Goal: Information Seeking & Learning: Learn about a topic

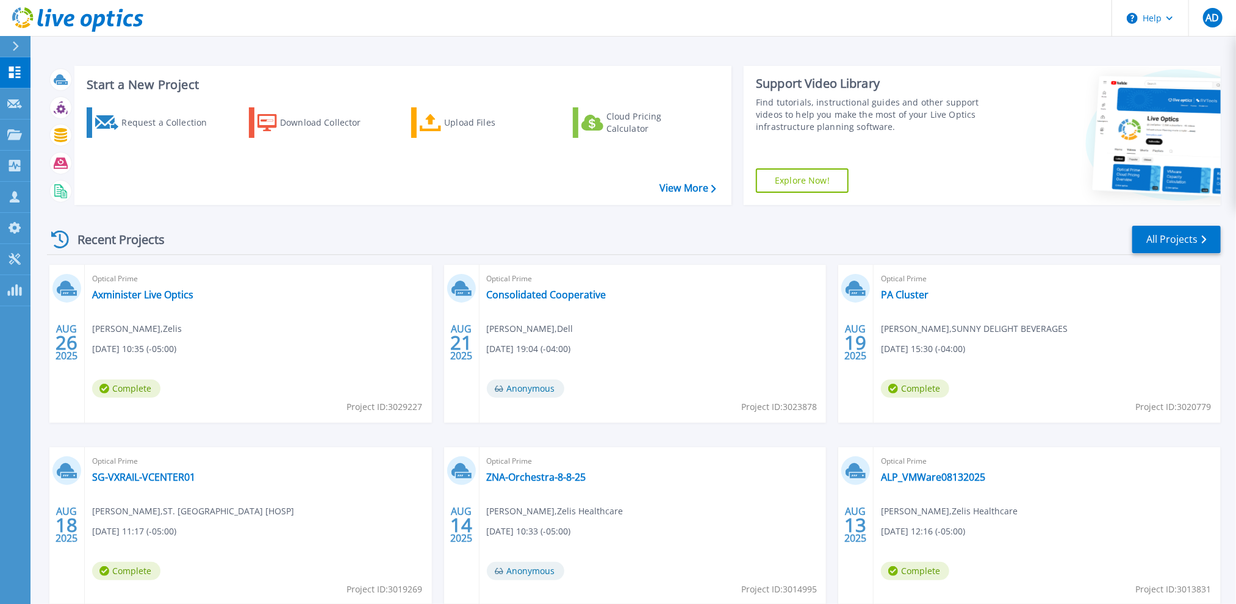
click at [408, 237] on div "Recent Projects All Projects" at bounding box center [634, 239] width 1174 height 30
click at [1170, 235] on link "All Projects" at bounding box center [1176, 239] width 88 height 27
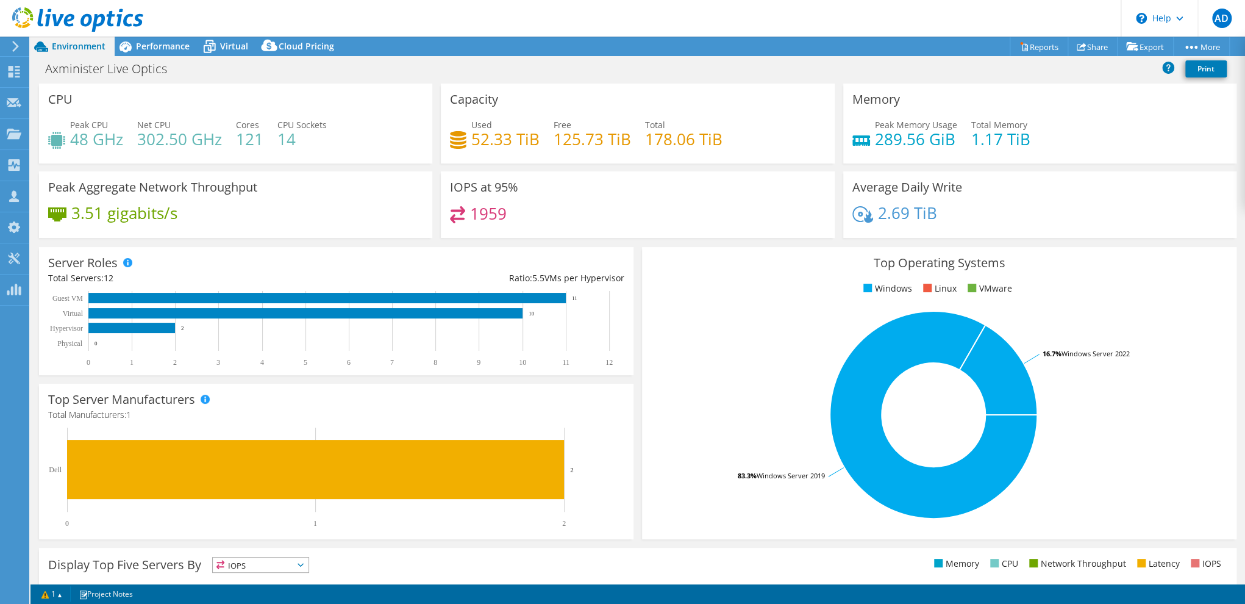
select select "USD"
click at [157, 44] on span "Performance" at bounding box center [163, 46] width 54 height 12
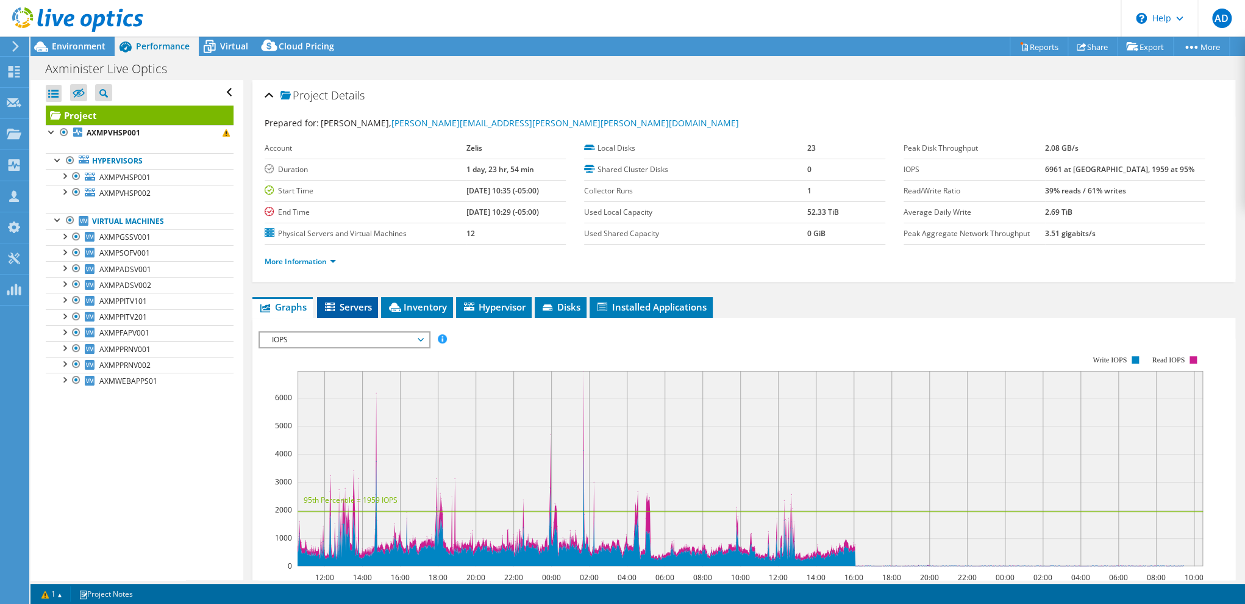
click at [349, 301] on span "Servers" at bounding box center [347, 307] width 49 height 12
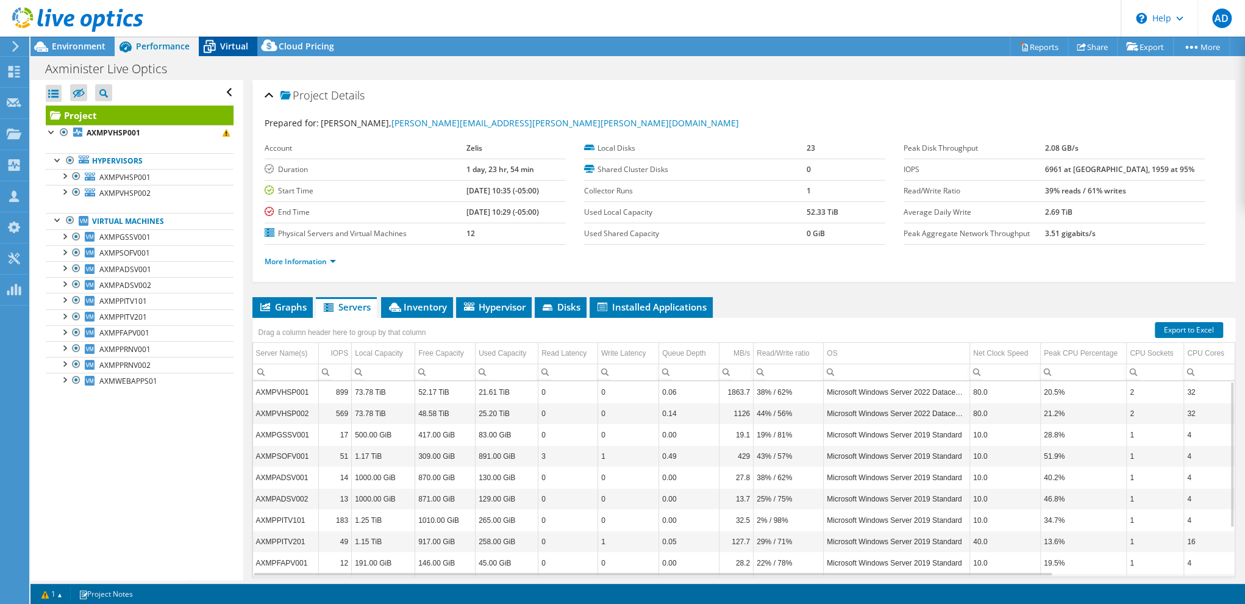
click at [240, 46] on span "Virtual" at bounding box center [234, 46] width 28 height 12
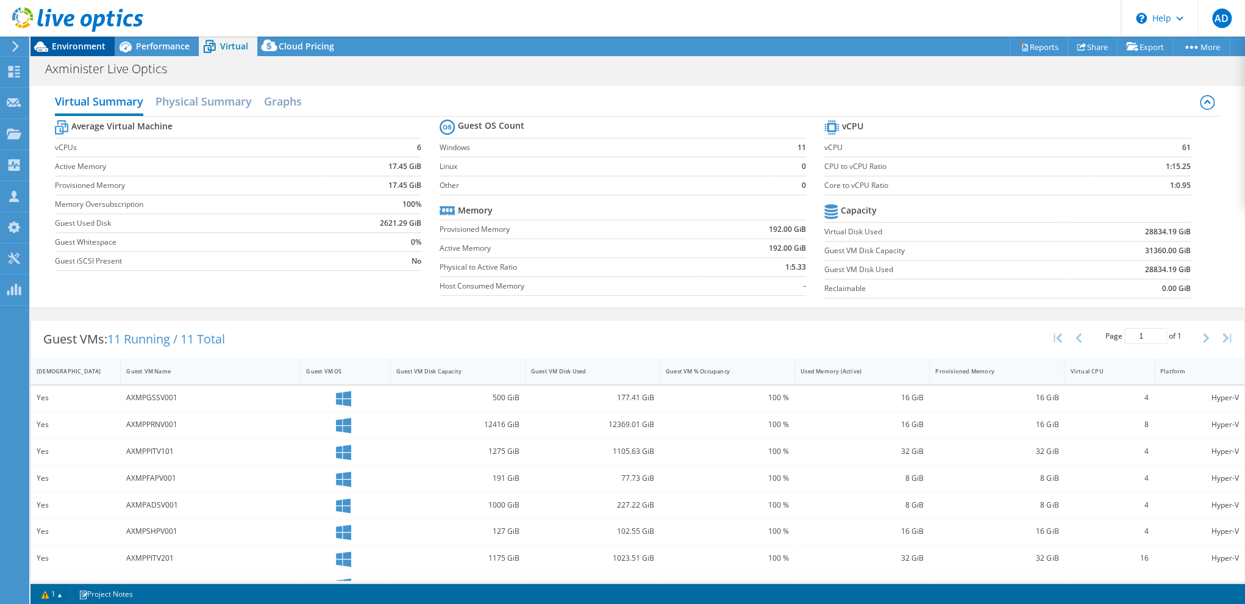
click at [81, 50] on span "Environment" at bounding box center [79, 46] width 54 height 12
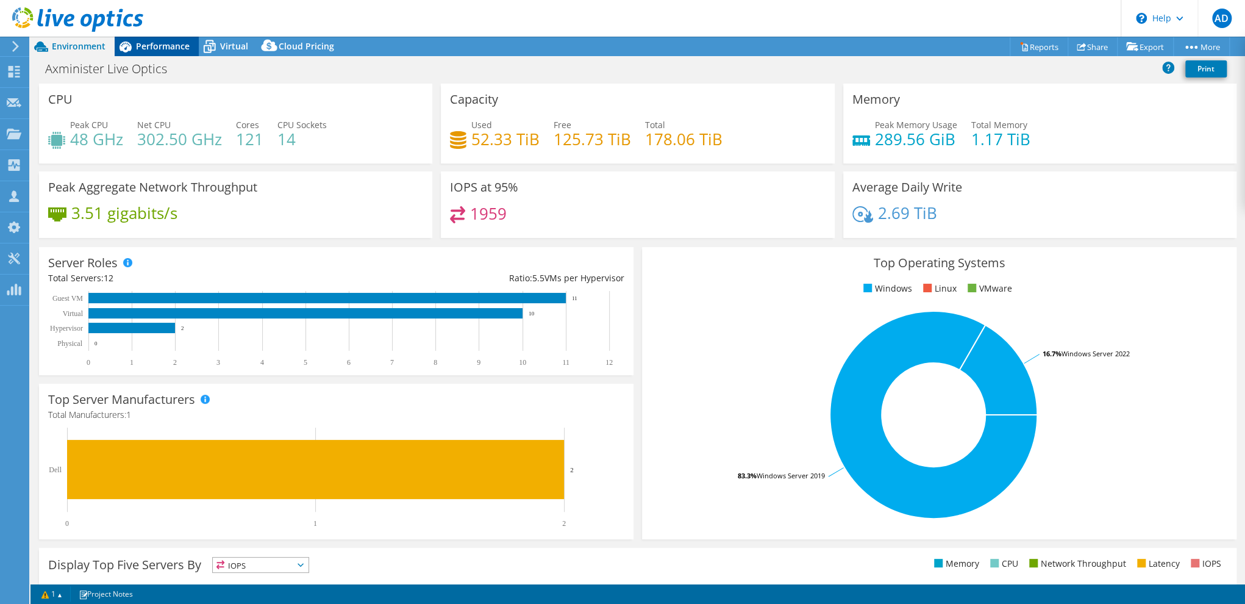
click at [142, 47] on span "Performance" at bounding box center [163, 46] width 54 height 12
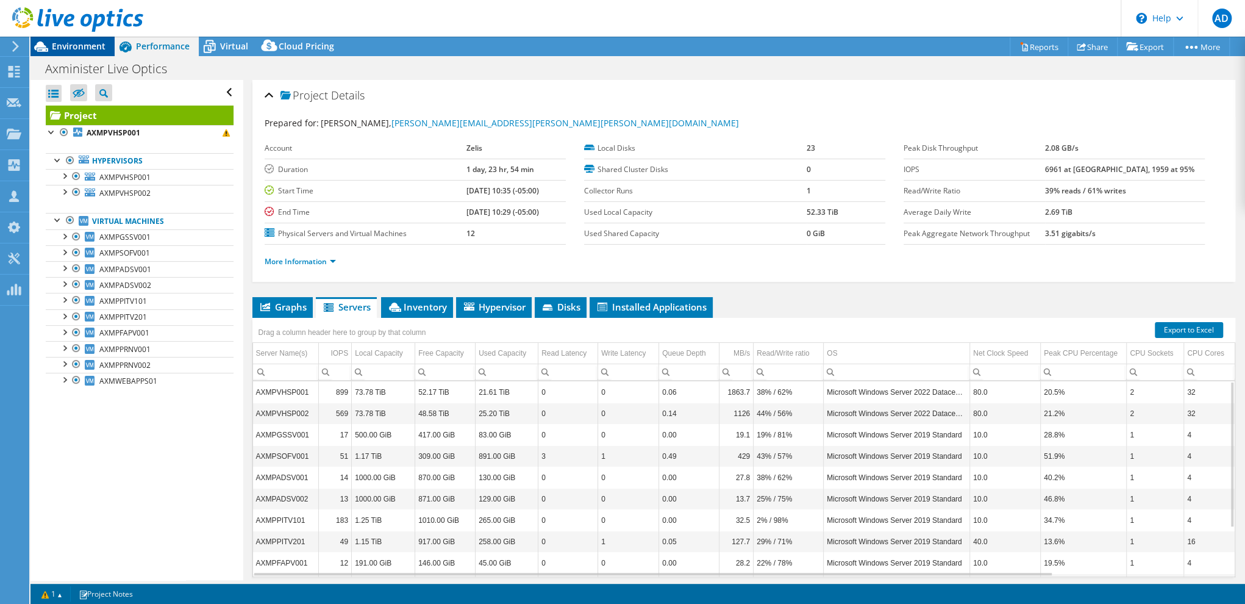
click at [77, 46] on span "Environment" at bounding box center [79, 46] width 54 height 12
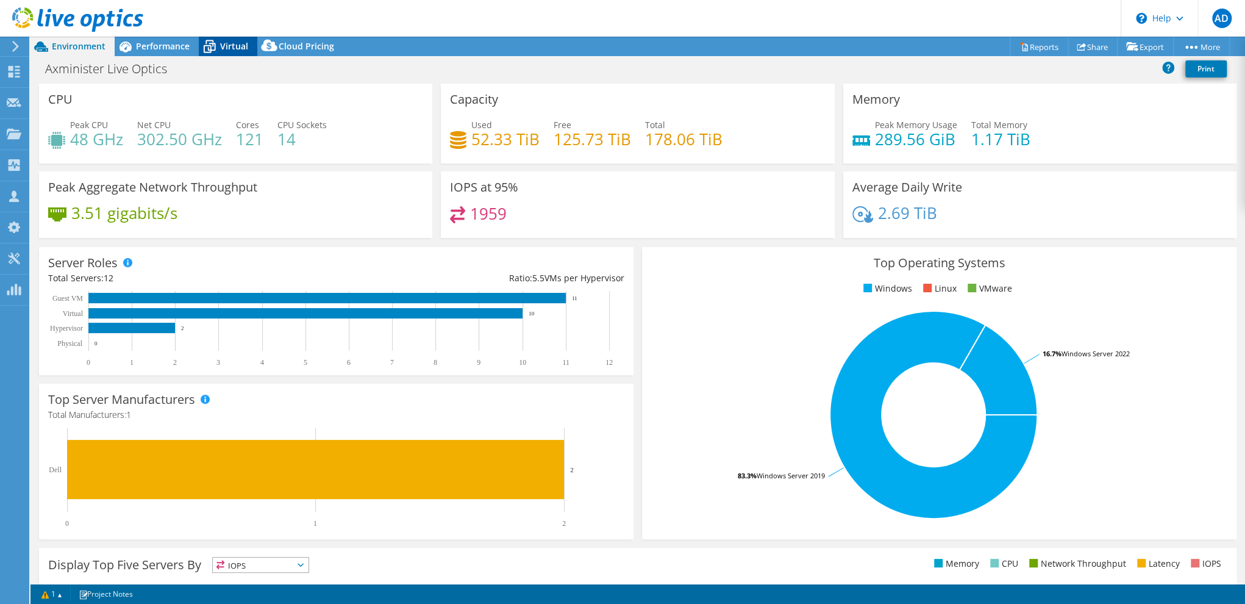
click at [234, 51] on div "Virtual" at bounding box center [228, 47] width 59 height 20
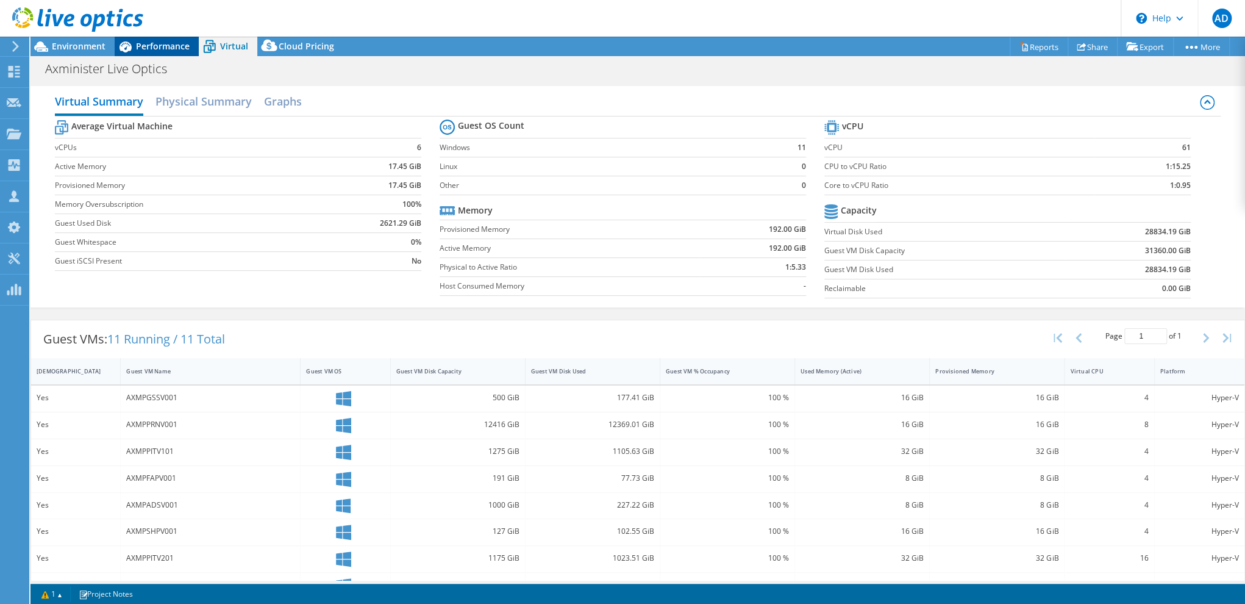
click at [145, 37] on div "Performance" at bounding box center [157, 47] width 84 height 20
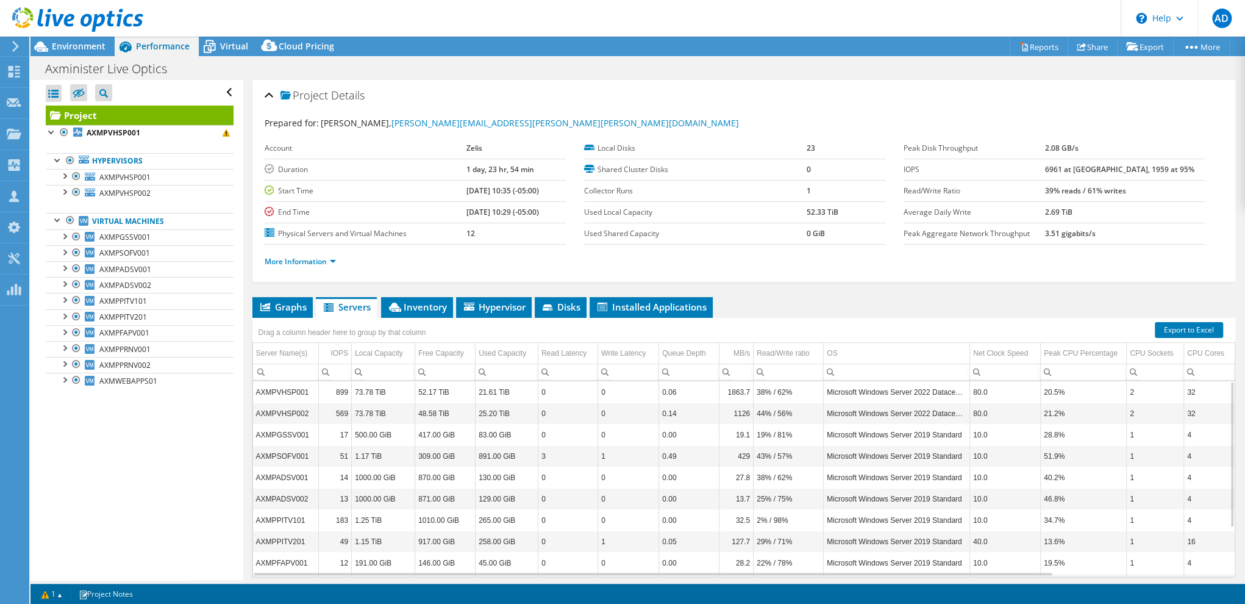
click at [467, 172] on b "1 day, 23 hr, 54 min" at bounding box center [501, 169] width 68 height 10
click at [233, 41] on span "Virtual" at bounding box center [234, 46] width 28 height 12
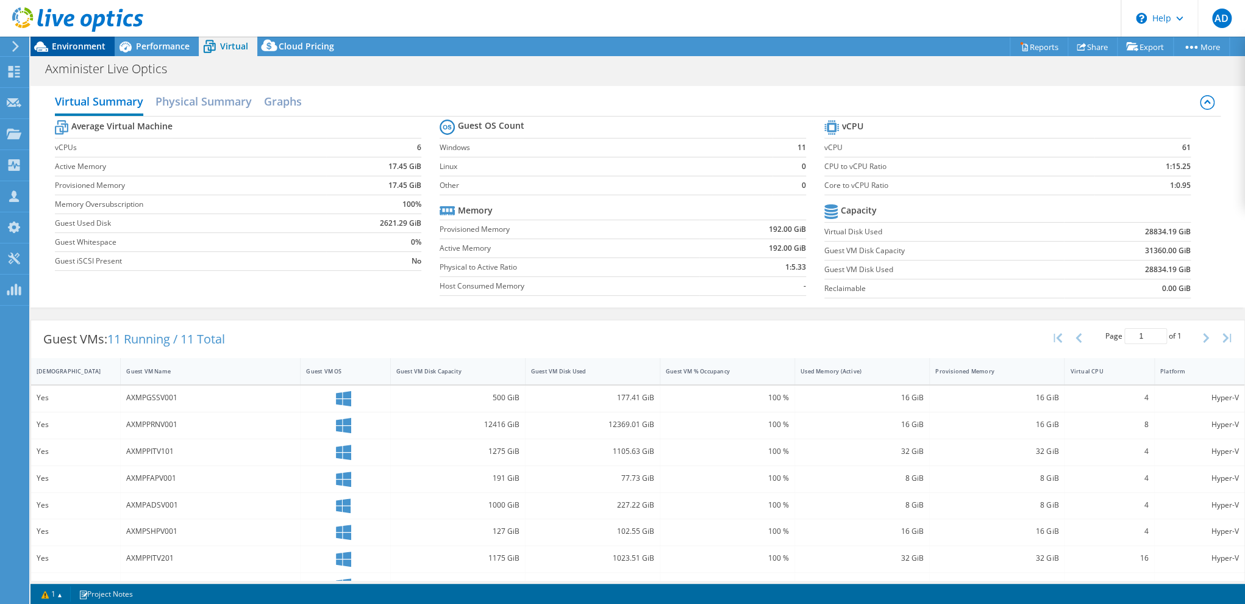
click at [90, 46] on span "Environment" at bounding box center [79, 46] width 54 height 12
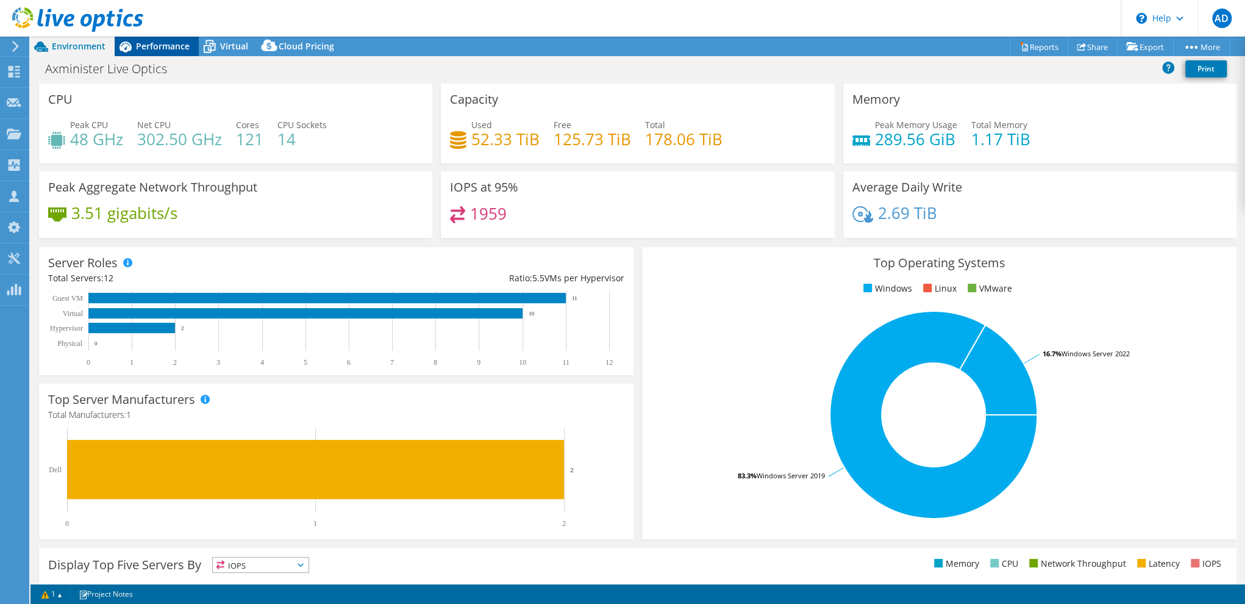
click at [161, 38] on div "Performance" at bounding box center [157, 47] width 84 height 20
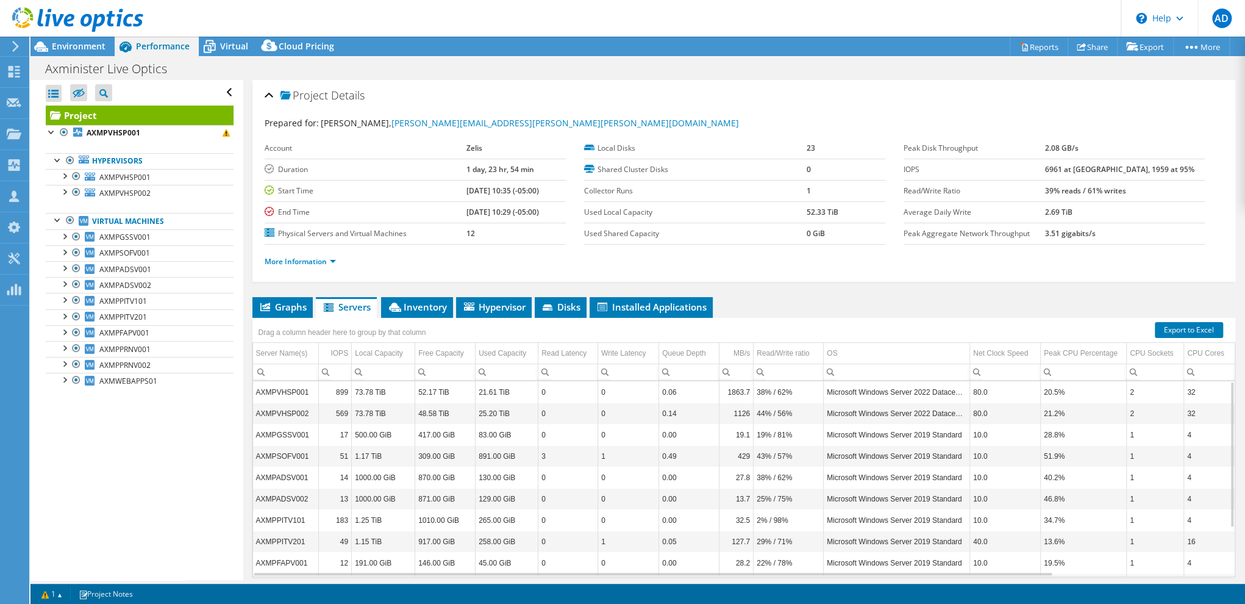
click at [637, 90] on div "Project Details" at bounding box center [744, 96] width 959 height 26
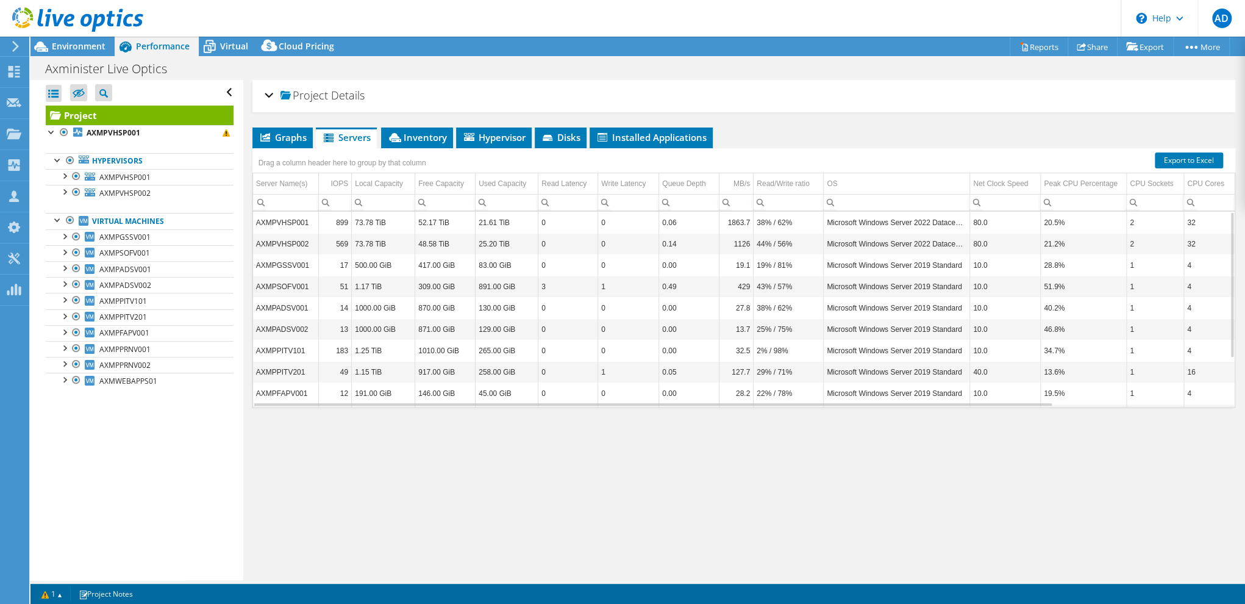
click at [396, 91] on div "Project Details" at bounding box center [744, 96] width 959 height 26
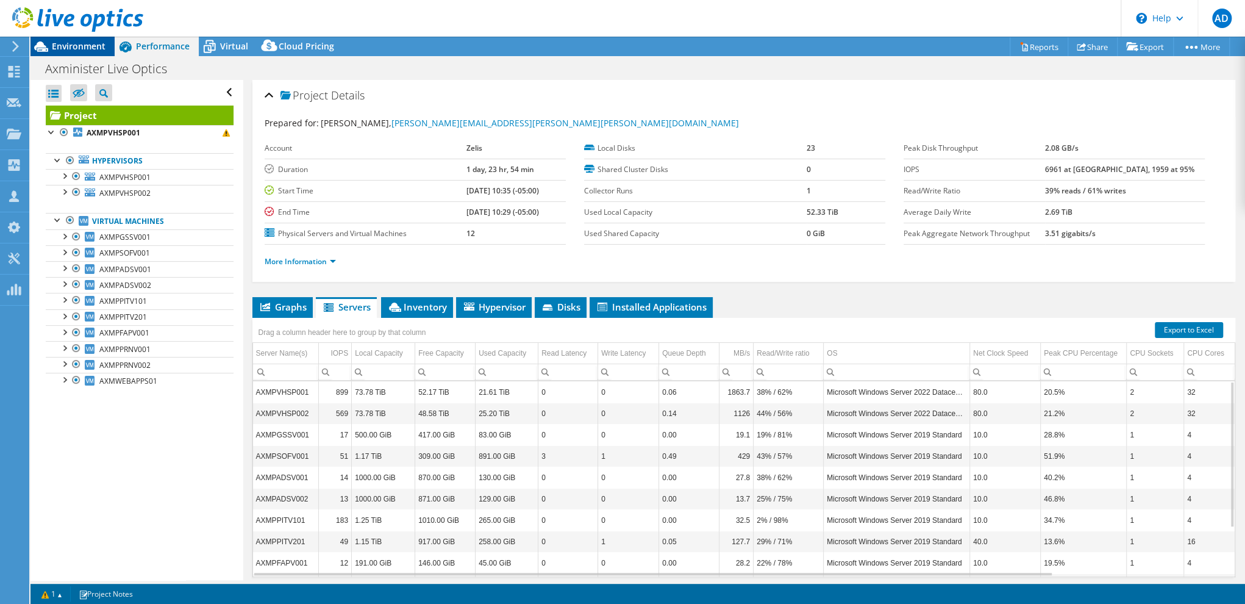
click at [87, 50] on span "Environment" at bounding box center [79, 46] width 54 height 12
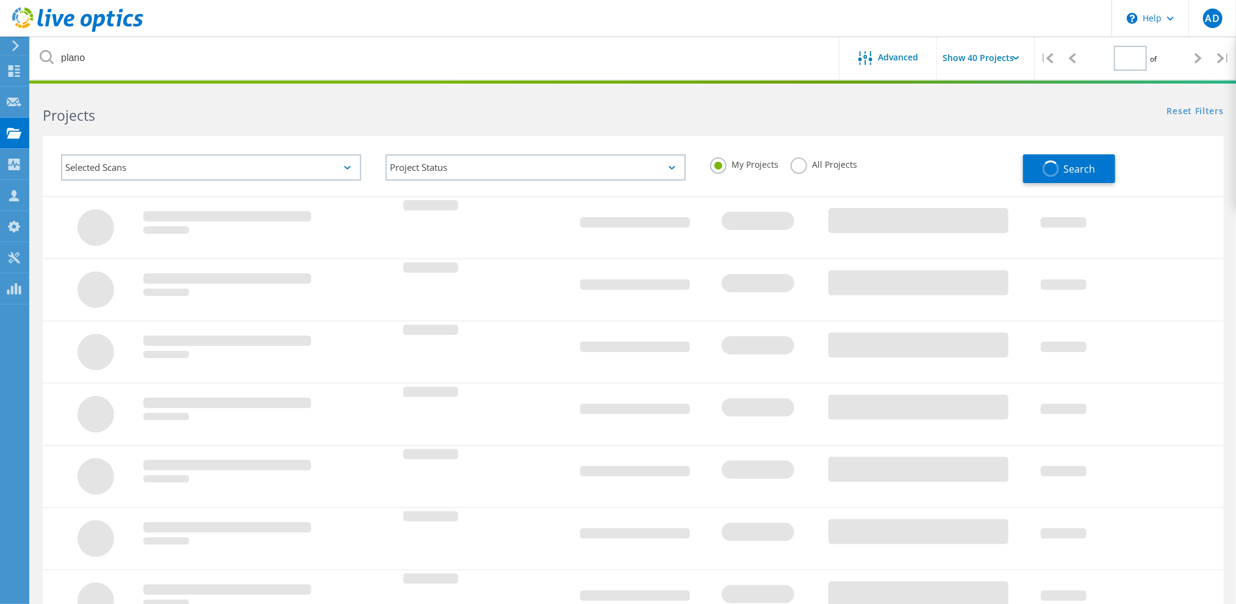
type input "1"
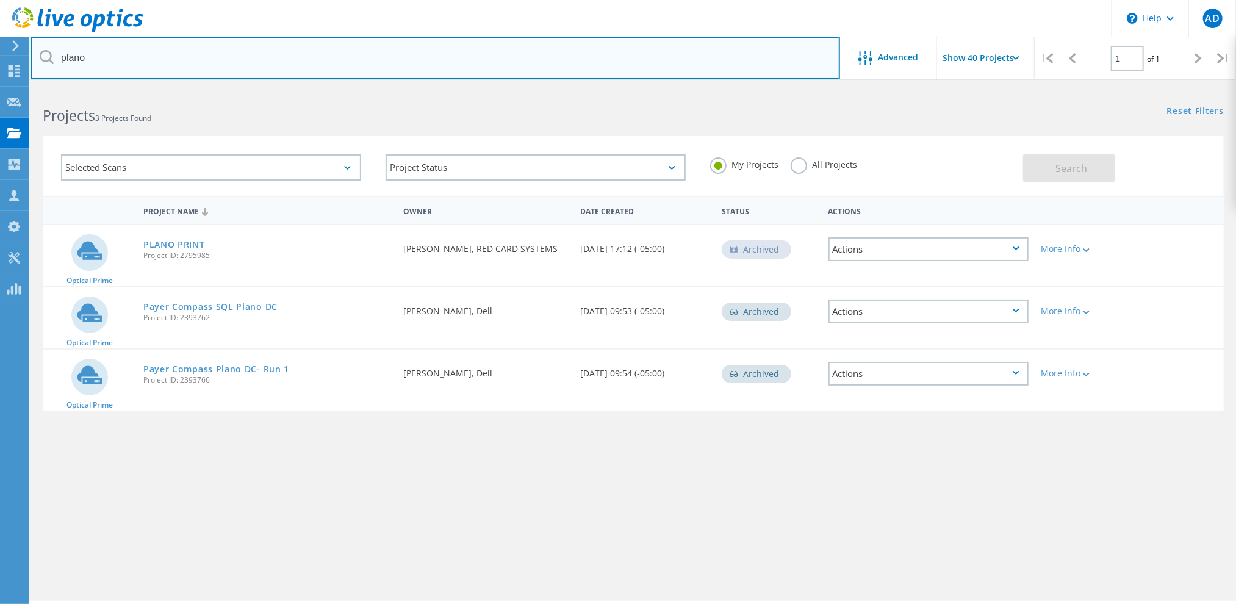
click at [101, 69] on input "plano" at bounding box center [434, 58] width 809 height 43
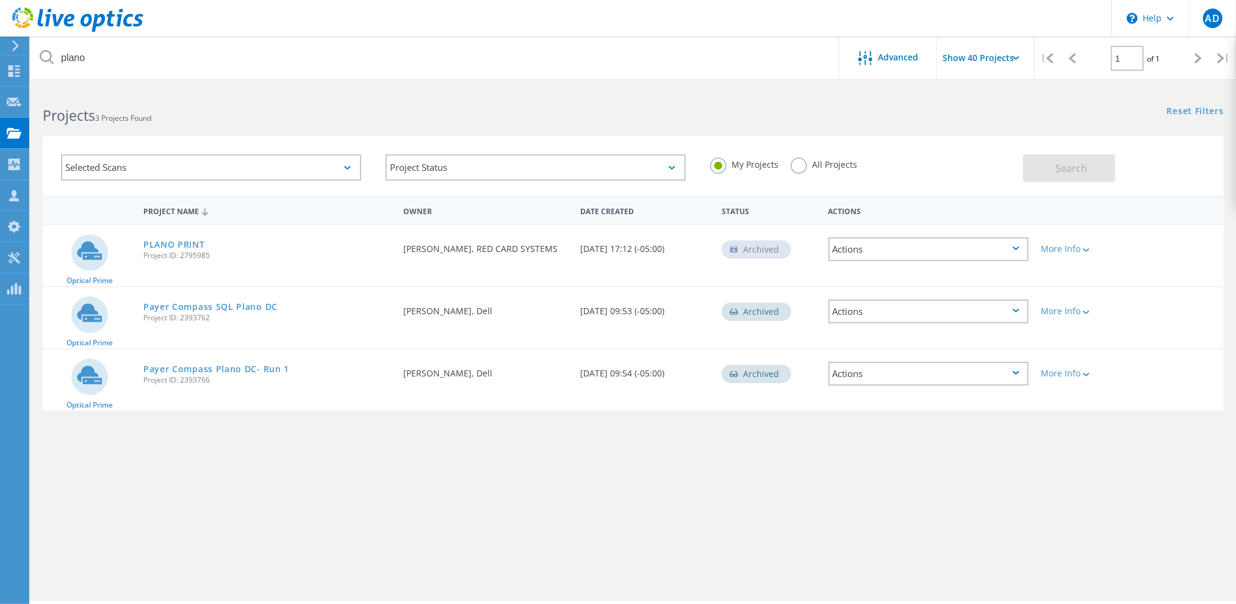
click at [737, 93] on div "Reset Filters Show Filters" at bounding box center [934, 99] width 603 height 23
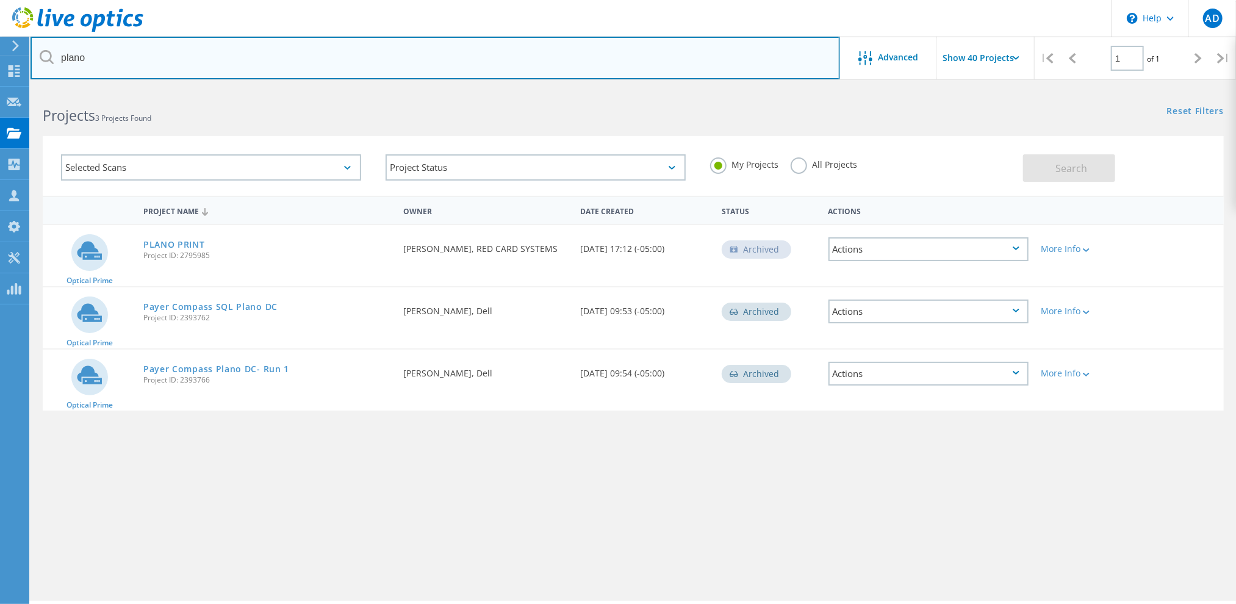
click at [165, 59] on input "plano" at bounding box center [434, 58] width 809 height 43
click at [99, 62] on input "plano" at bounding box center [434, 58] width 809 height 43
type input "xio"
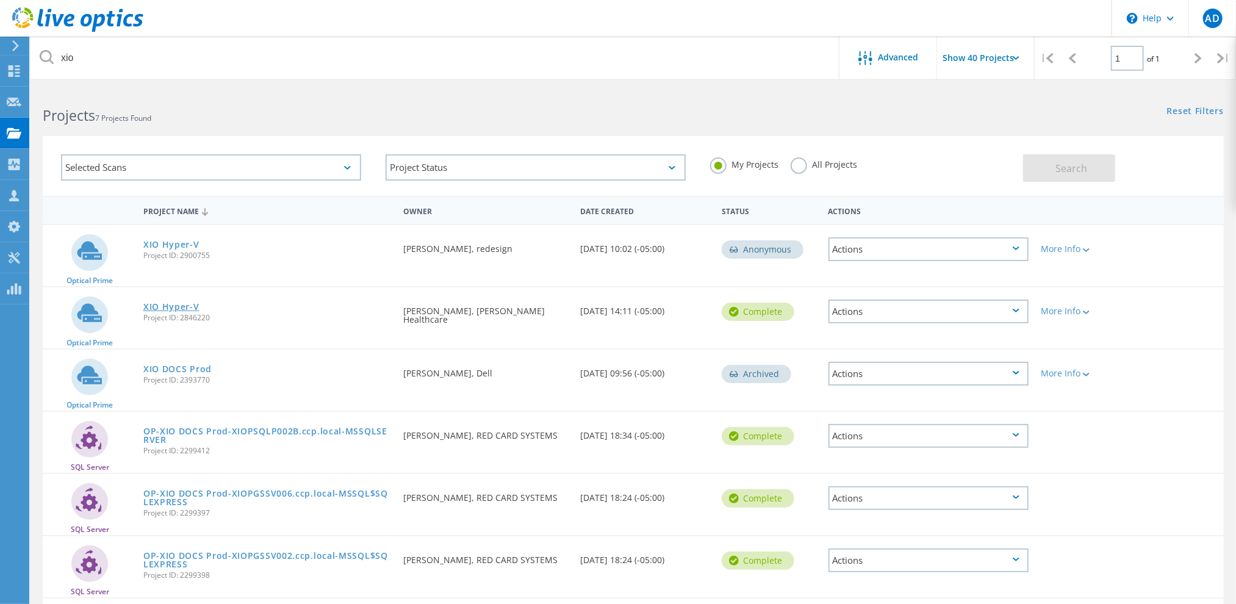
click at [169, 303] on link "XIO Hyper-V" at bounding box center [171, 307] width 56 height 9
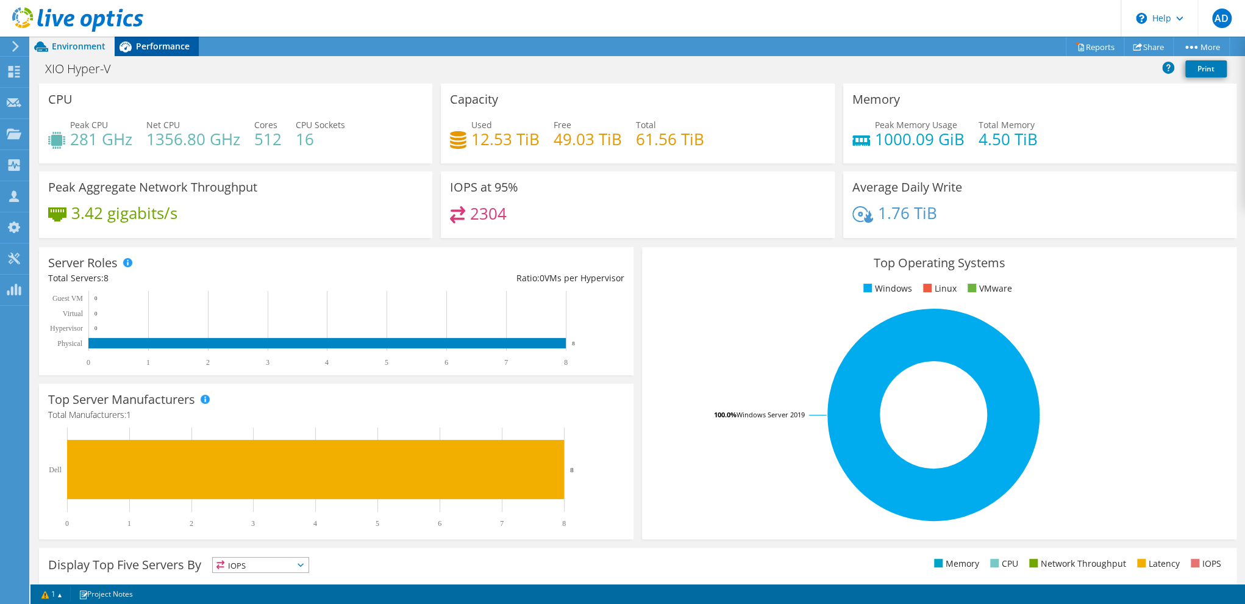
click at [177, 45] on span "Performance" at bounding box center [163, 46] width 54 height 12
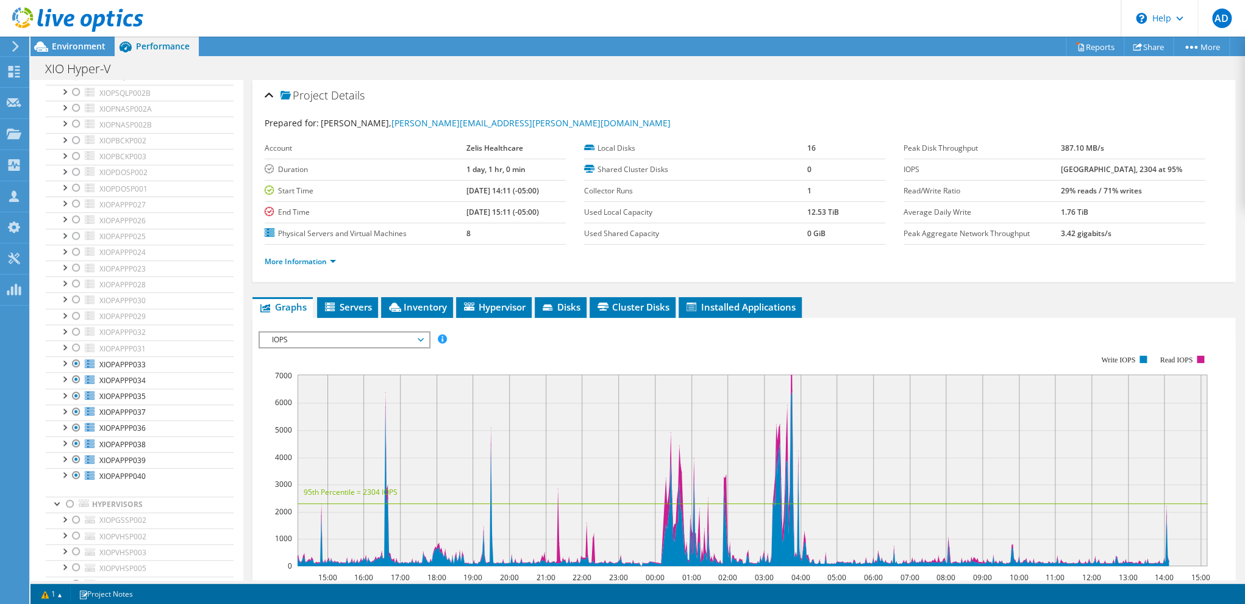
scroll to position [244, 0]
click at [810, 266] on ul "More Information" at bounding box center [744, 260] width 959 height 16
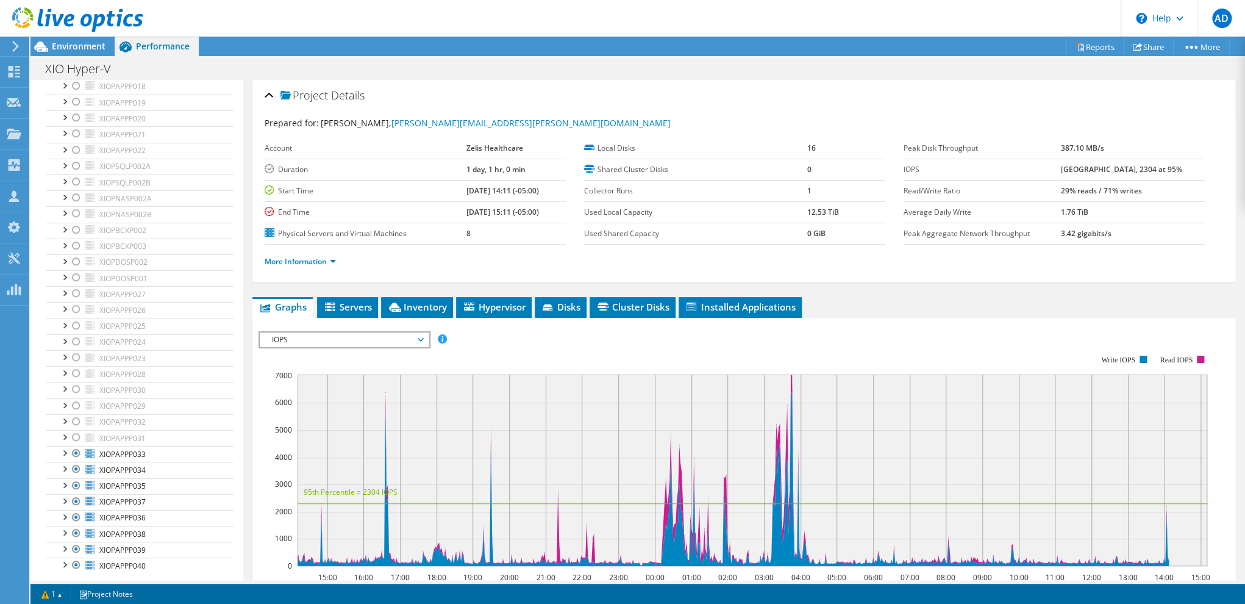
scroll to position [134, 0]
click at [129, 220] on span "XIOPNASP002A" at bounding box center [125, 219] width 52 height 10
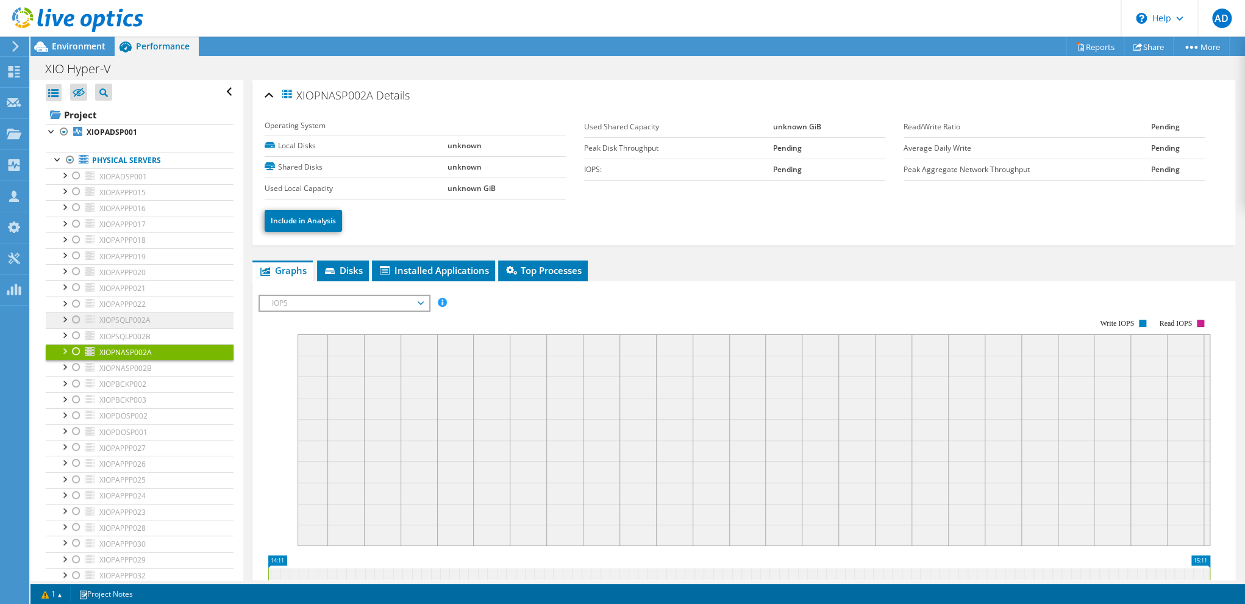
scroll to position [0, 0]
click at [71, 160] on div at bounding box center [70, 160] width 12 height 15
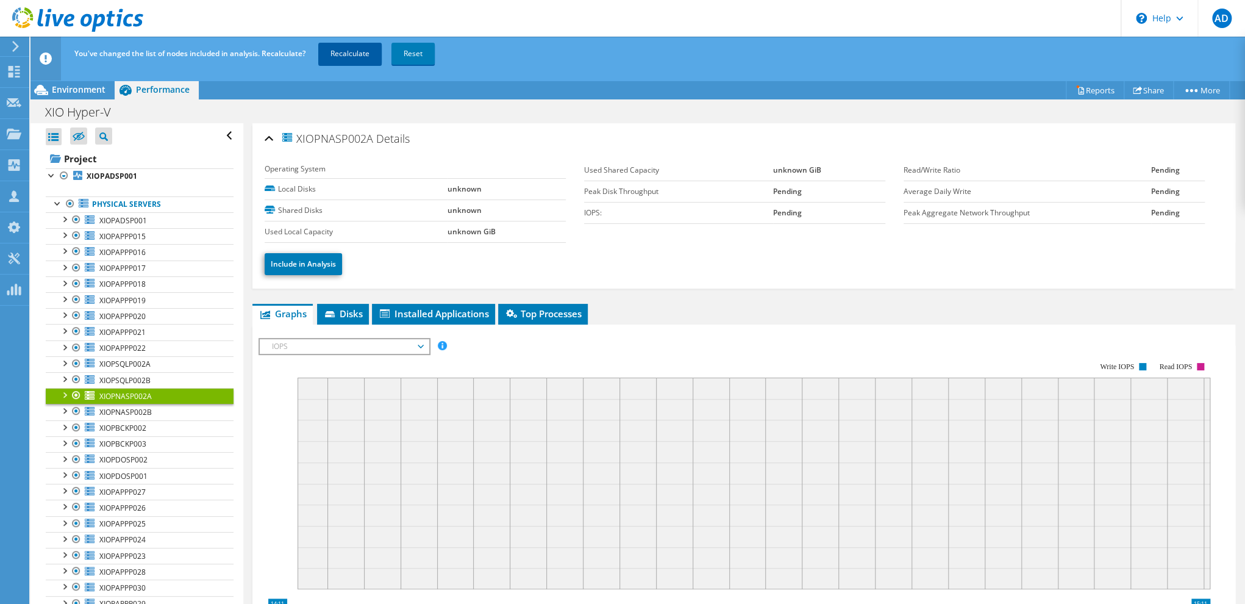
click at [365, 57] on link "Recalculate" at bounding box center [349, 54] width 63 height 22
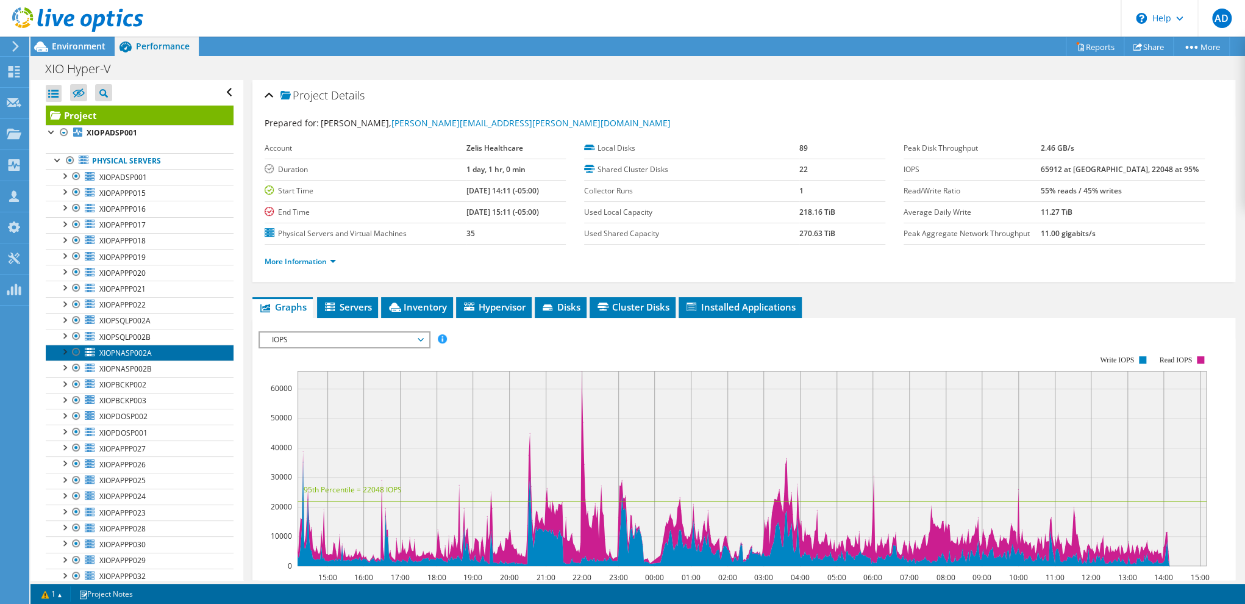
click at [135, 357] on link "XIOPNASP002A" at bounding box center [140, 353] width 188 height 16
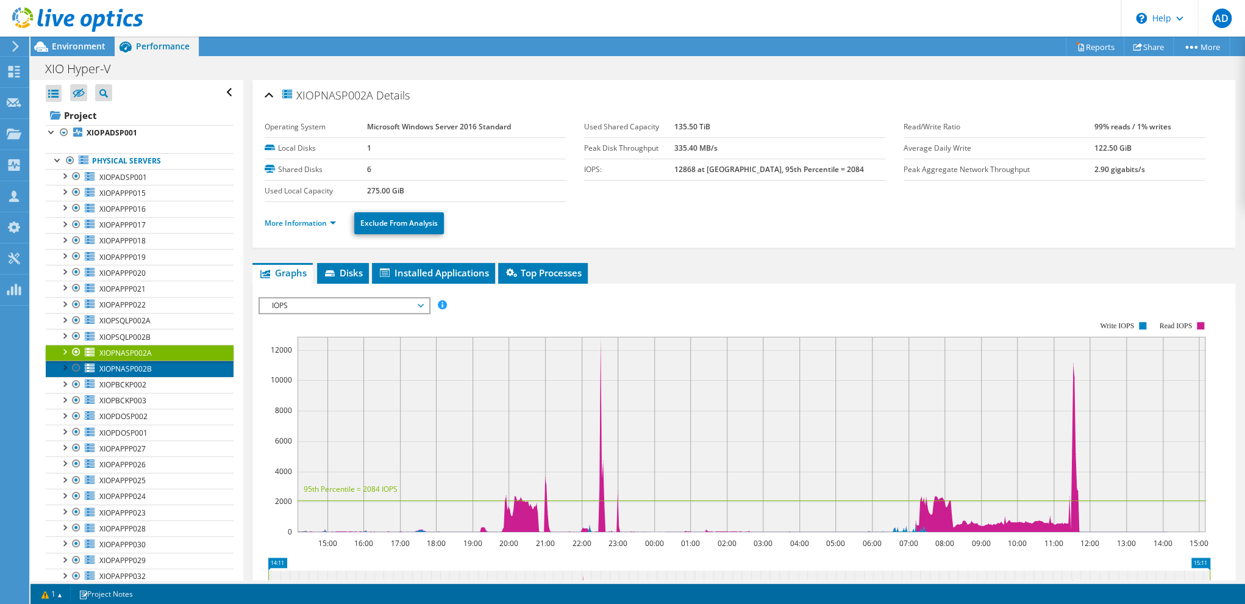
click at [139, 367] on span "XIOPNASP002B" at bounding box center [125, 369] width 52 height 10
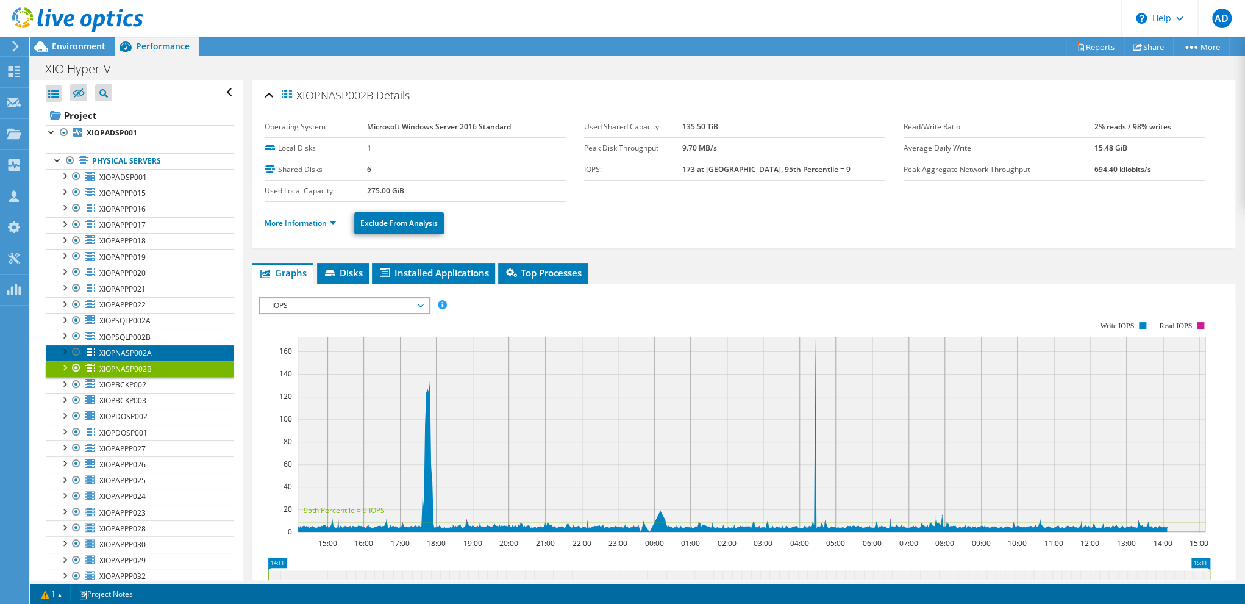
click at [143, 349] on span "XIOPNASP002A" at bounding box center [125, 353] width 52 height 10
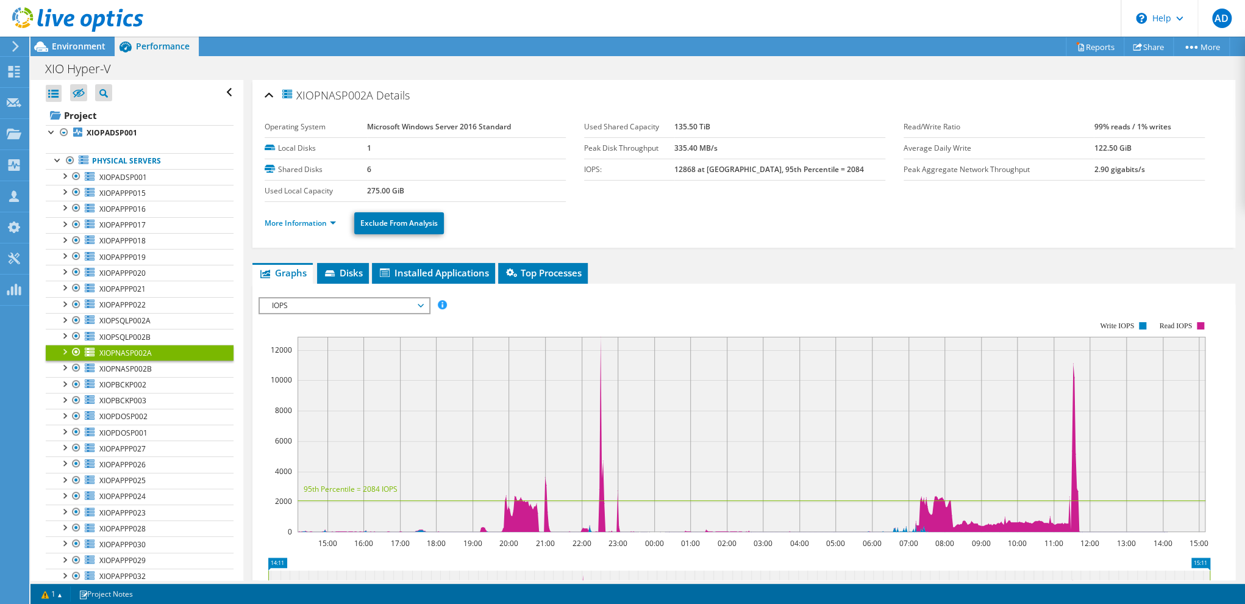
click at [572, 213] on ul "More Information Exclude From Analysis" at bounding box center [744, 221] width 959 height 25
click at [155, 337] on link "XIOPSQLP002B" at bounding box center [140, 337] width 188 height 16
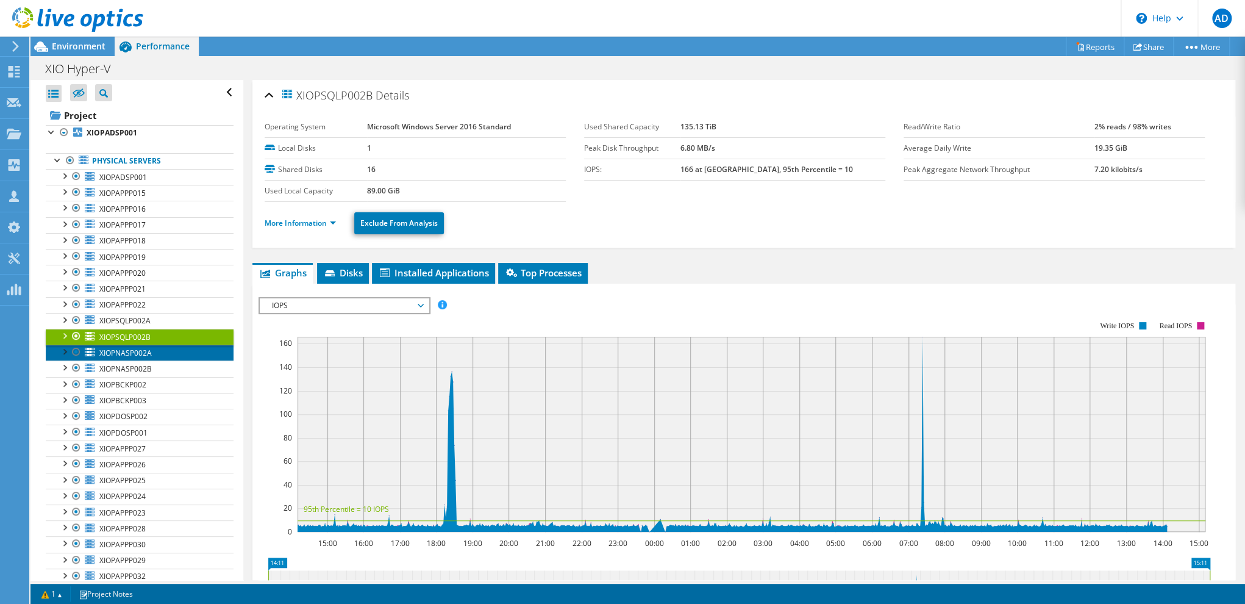
click at [147, 354] on span "XIOPNASP002A" at bounding box center [125, 353] width 52 height 10
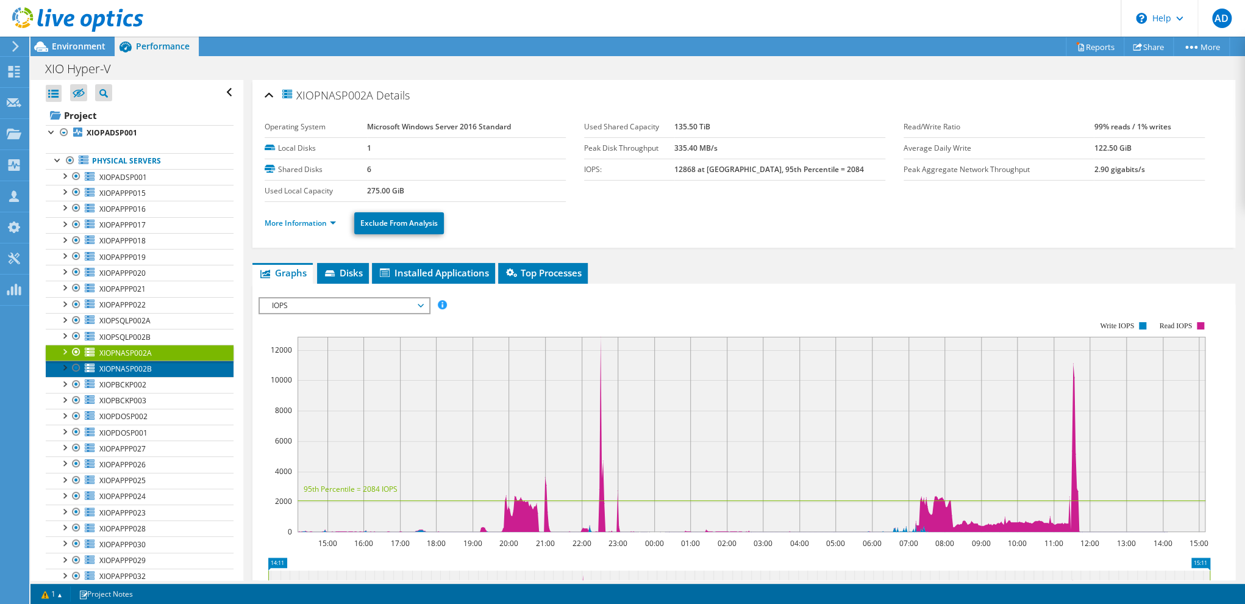
click at [138, 368] on span "XIOPNASP002B" at bounding box center [125, 369] width 52 height 10
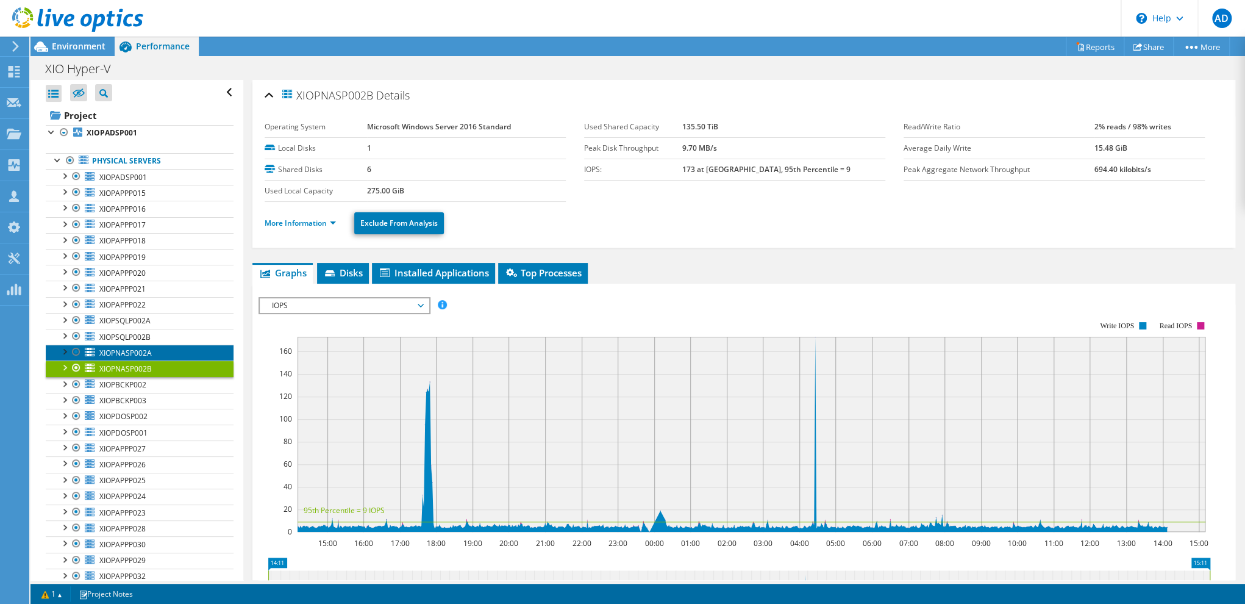
click at [148, 353] on span "XIOPNASP002A" at bounding box center [125, 353] width 52 height 10
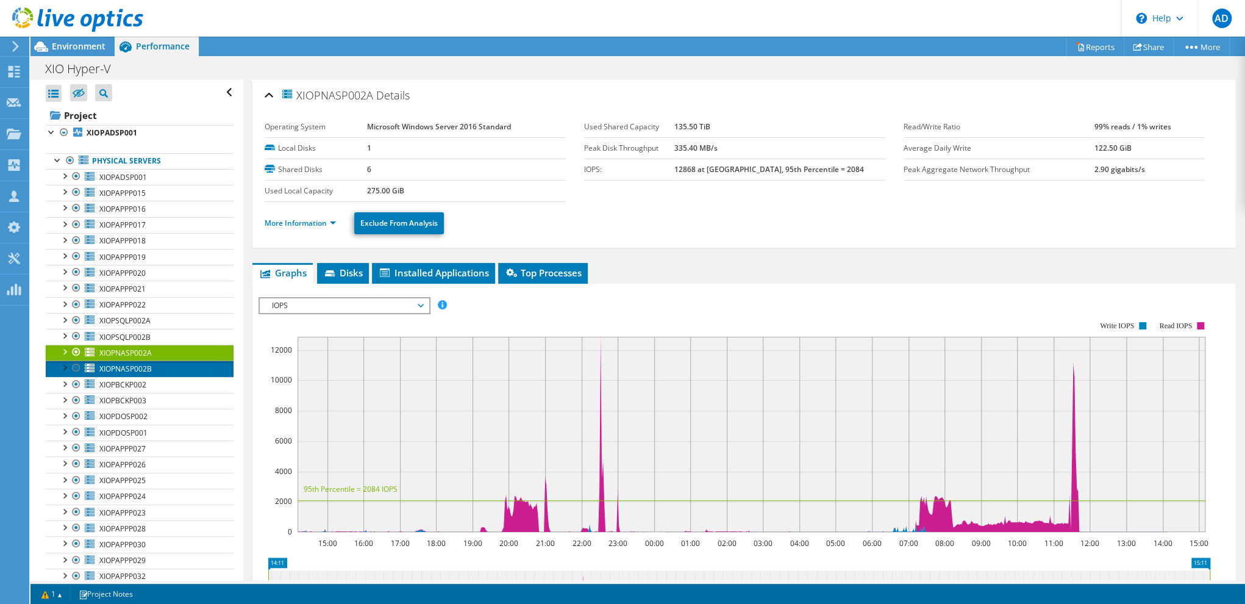
click at [142, 364] on span "XIOPNASP002B" at bounding box center [125, 369] width 52 height 10
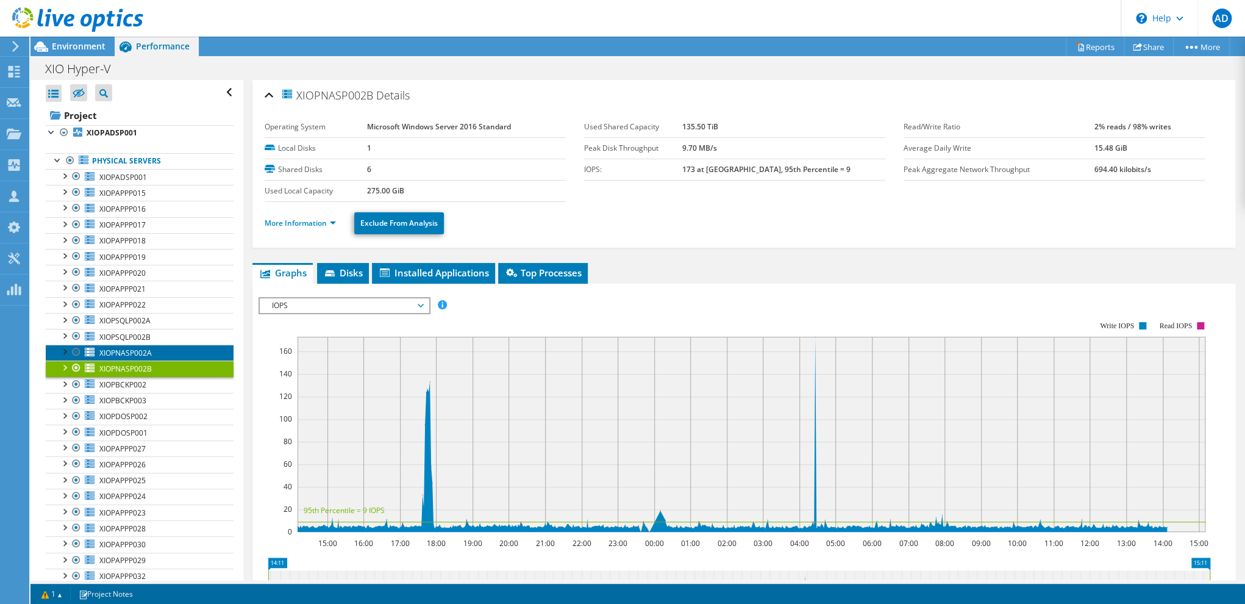
click at [146, 354] on span "XIOPNASP002A" at bounding box center [125, 353] width 52 height 10
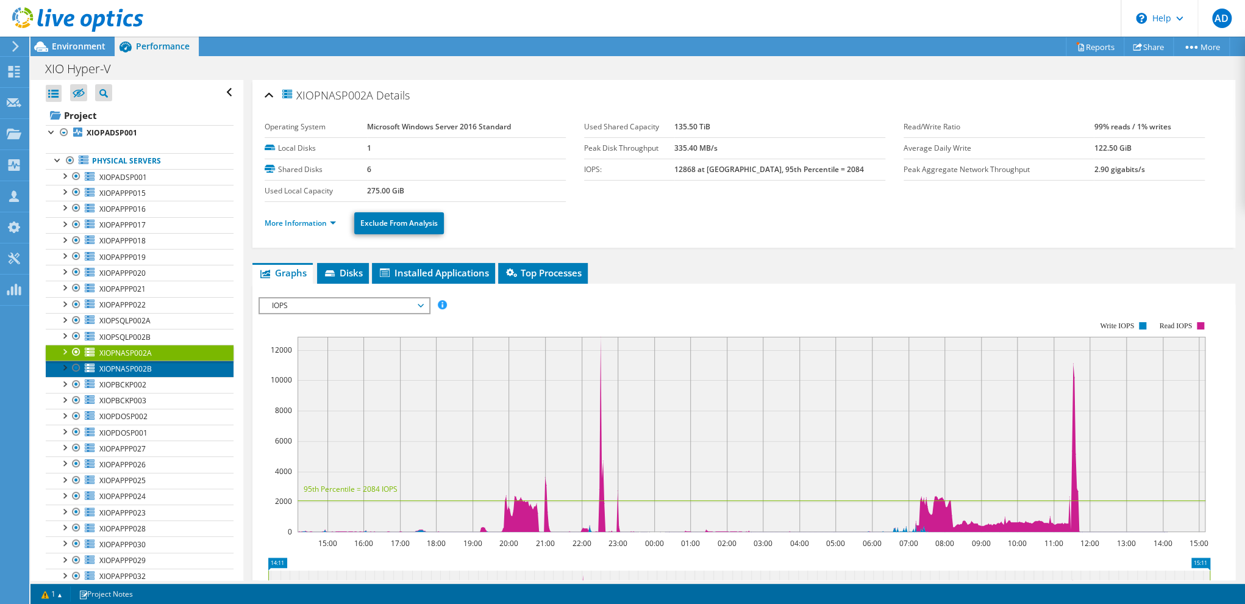
click at [140, 364] on span "XIOPNASP002B" at bounding box center [125, 369] width 52 height 10
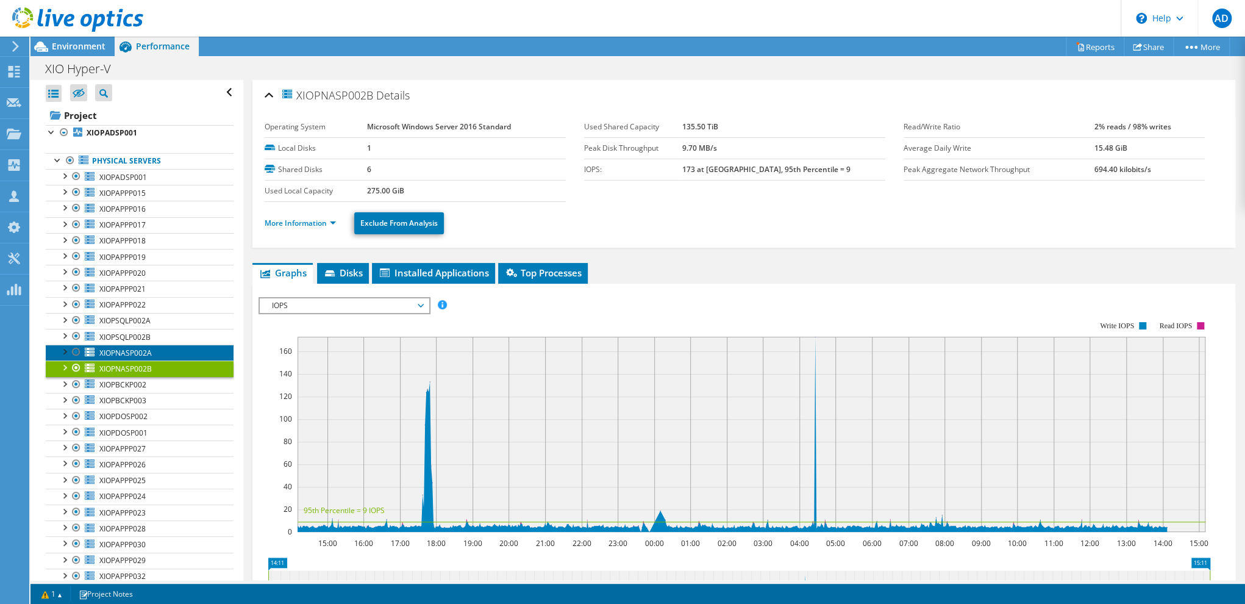
click at [145, 351] on span "XIOPNASP002A" at bounding box center [125, 353] width 52 height 10
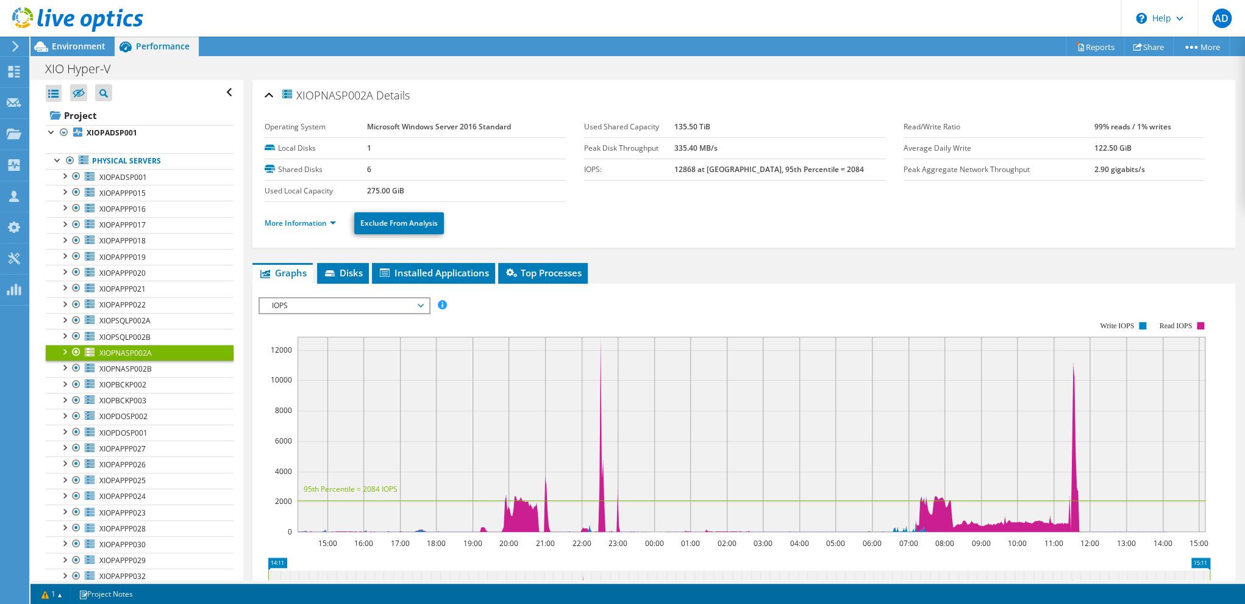
click at [675, 130] on label "Used Shared Capacity" at bounding box center [629, 127] width 90 height 12
click at [707, 123] on b "135.50 TiB" at bounding box center [693, 126] width 36 height 10
drag, startPoint x: 718, startPoint y: 127, endPoint x: 694, endPoint y: 129, distance: 23.8
click at [694, 129] on tr "Used Shared Capacity 135.50 TiB" at bounding box center [734, 126] width 301 height 21
click at [675, 130] on label "Used Shared Capacity" at bounding box center [629, 127] width 90 height 12
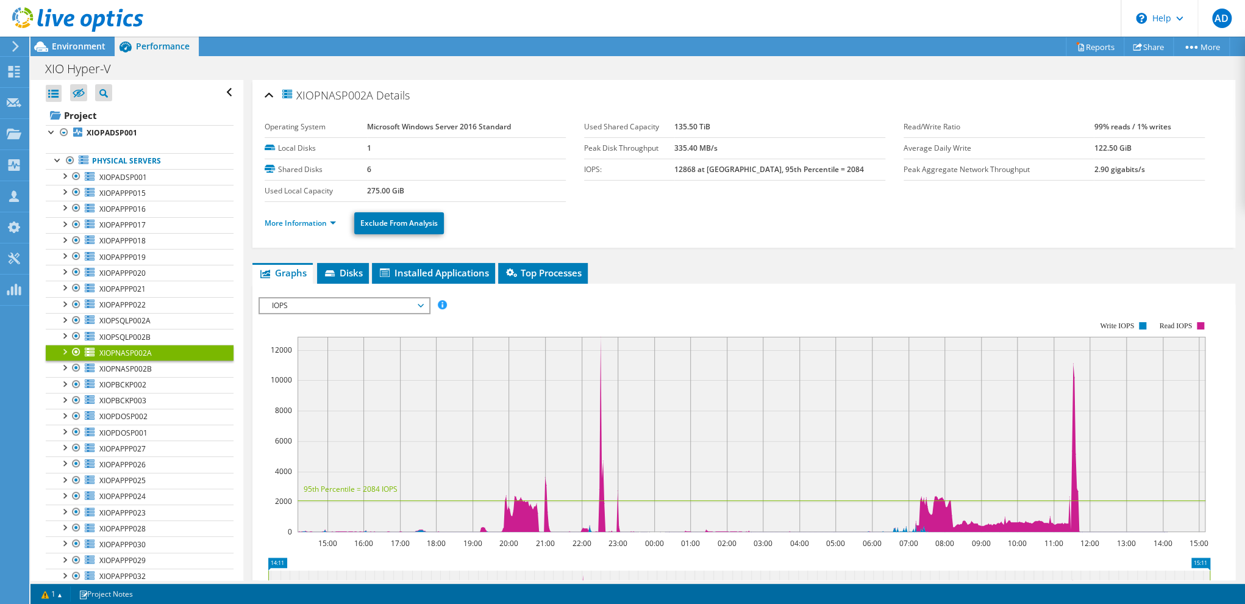
click at [725, 95] on div "XIOPNASP002A Details" at bounding box center [744, 96] width 959 height 26
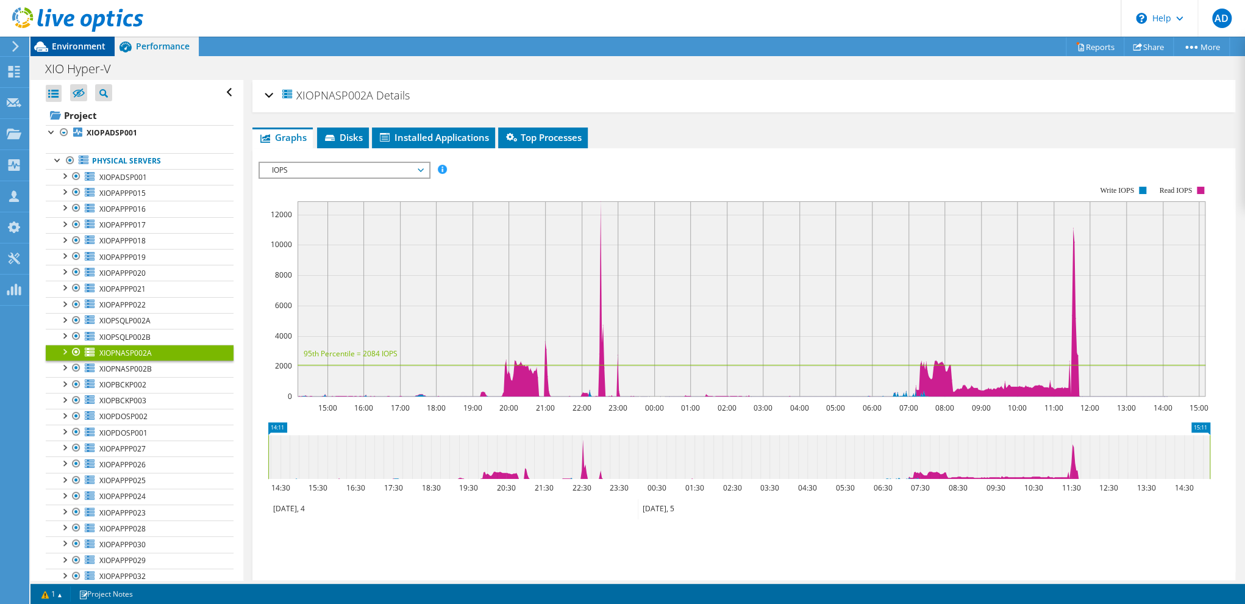
click at [88, 52] on div "Environment" at bounding box center [72, 47] width 84 height 20
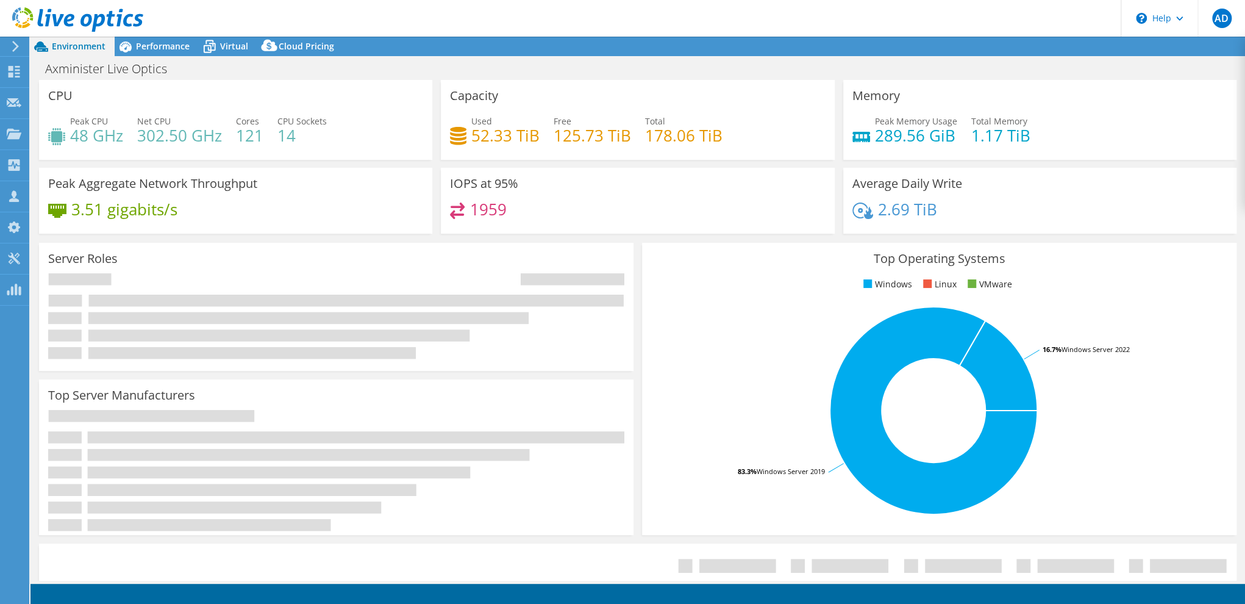
select select "USD"
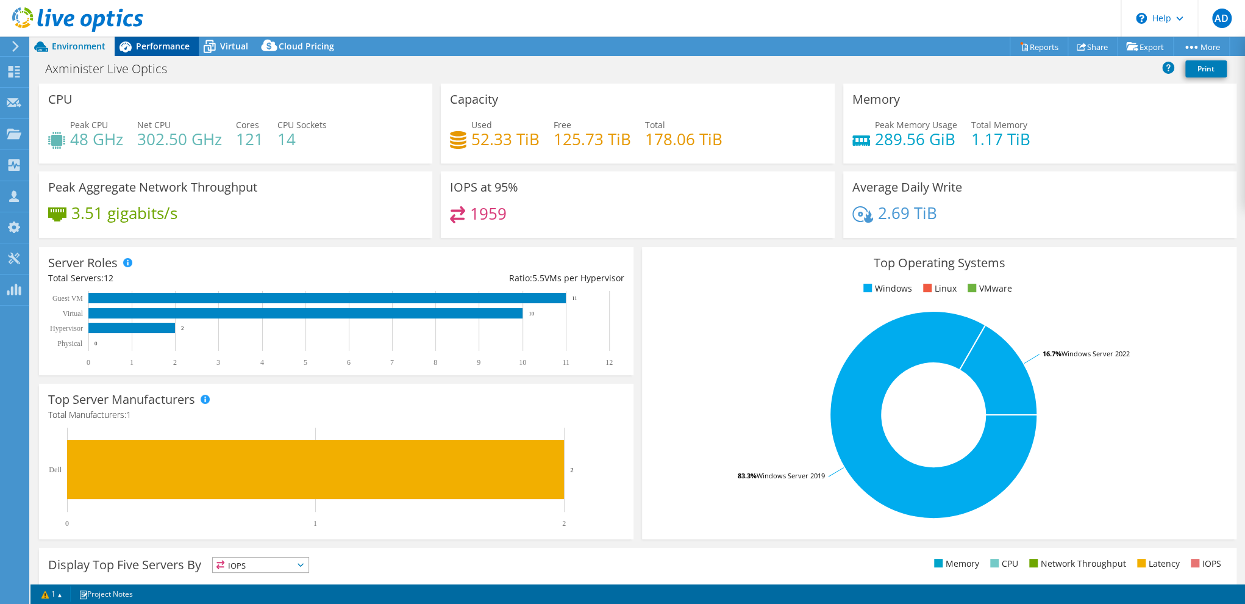
click at [165, 45] on span "Performance" at bounding box center [163, 46] width 54 height 12
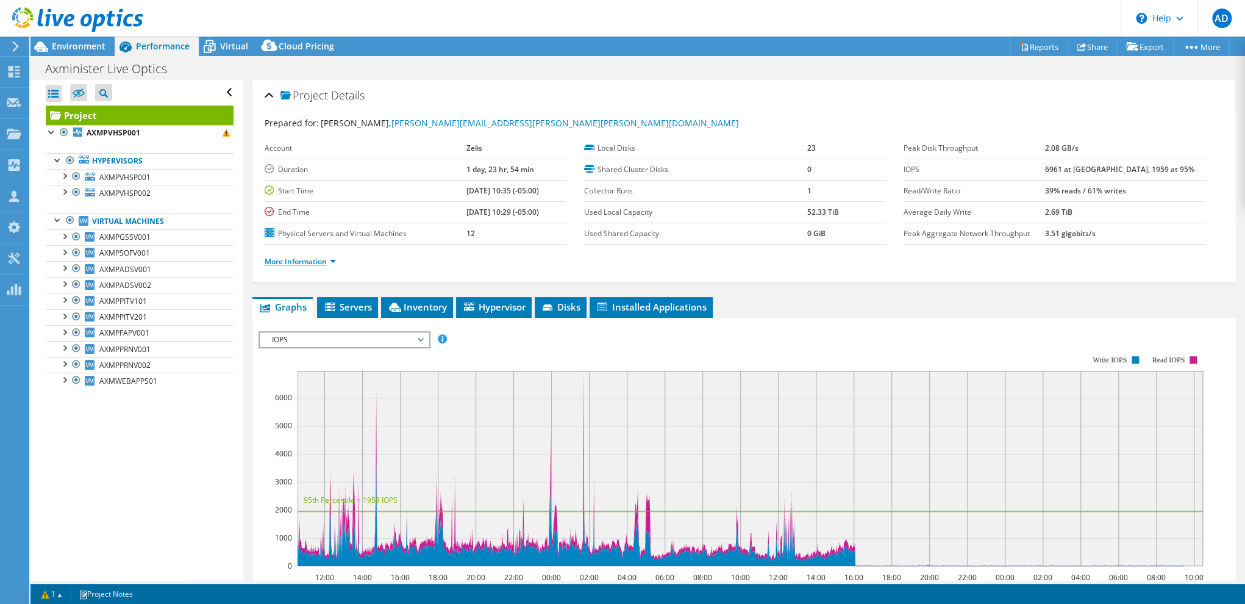
click at [278, 257] on link "More Information" at bounding box center [300, 261] width 71 height 10
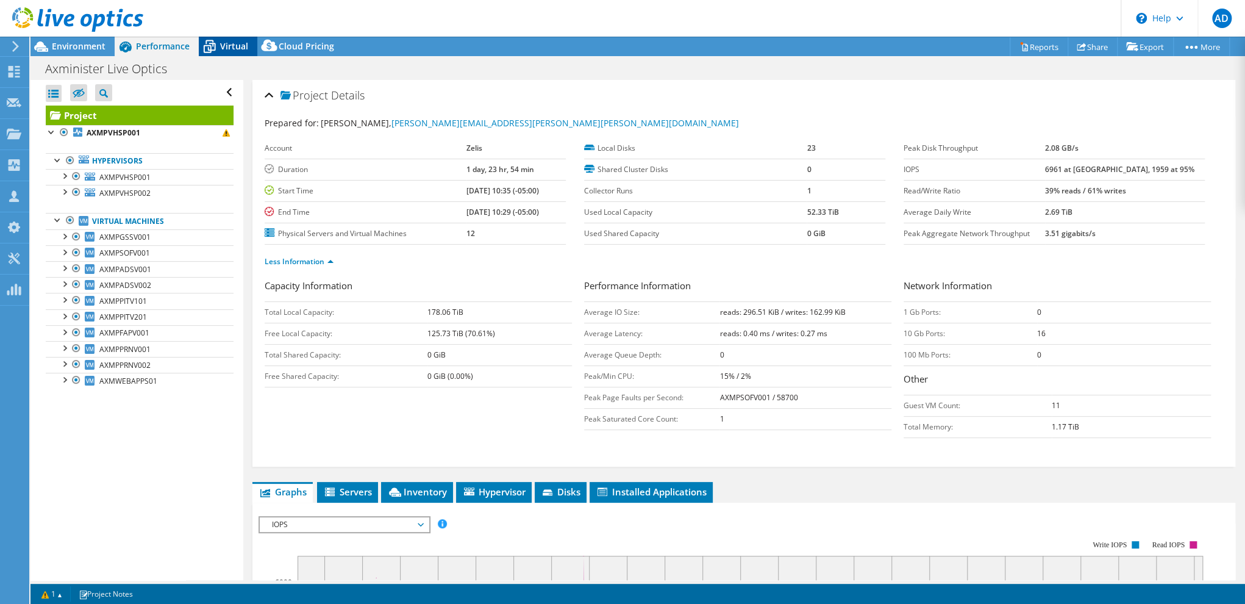
click at [229, 53] on div "Virtual" at bounding box center [228, 47] width 59 height 20
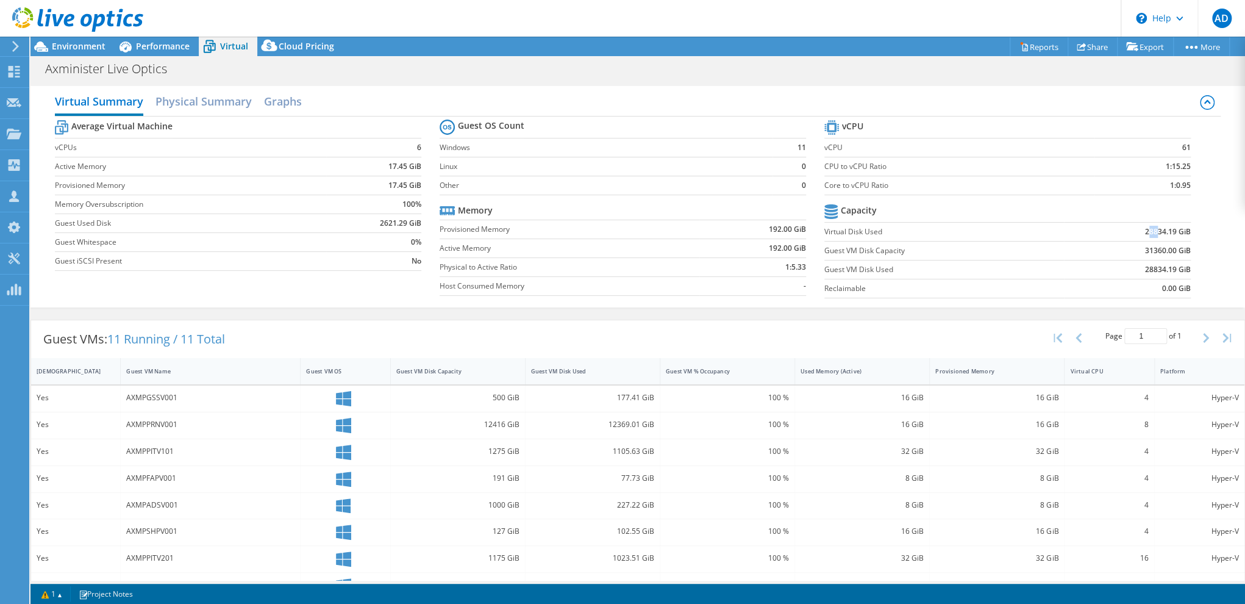
drag, startPoint x: 1139, startPoint y: 230, endPoint x: 1149, endPoint y: 232, distance: 9.9
click at [1149, 232] on b "28834.19 GiB" at bounding box center [1168, 232] width 46 height 12
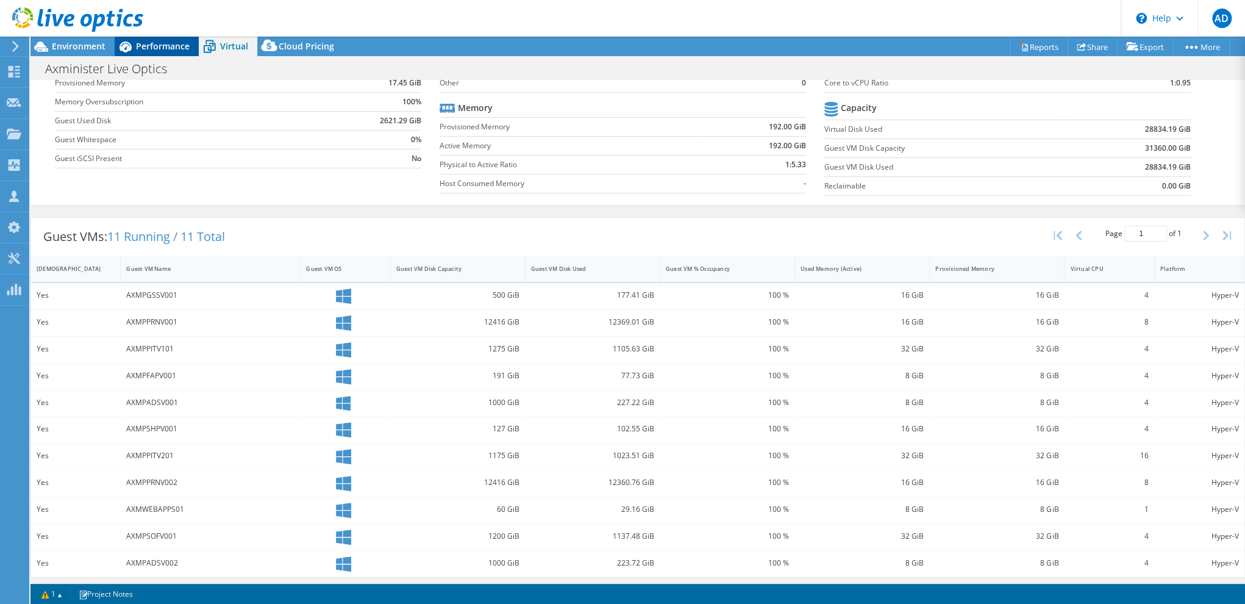
click at [160, 46] on span "Performance" at bounding box center [163, 46] width 54 height 12
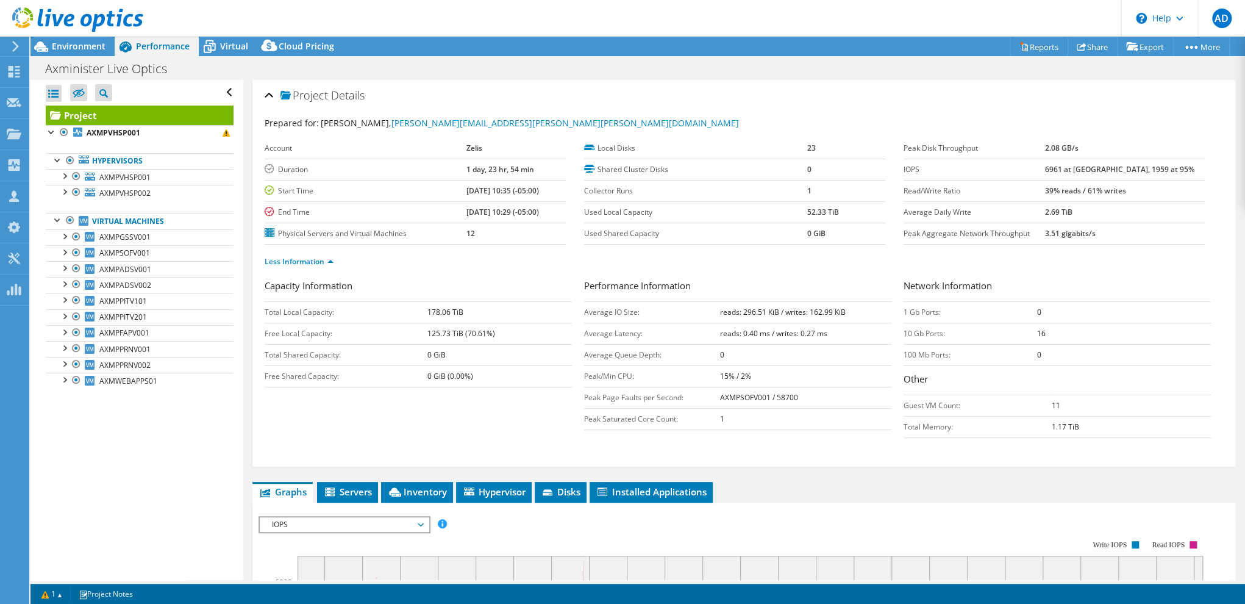
scroll to position [183, 0]
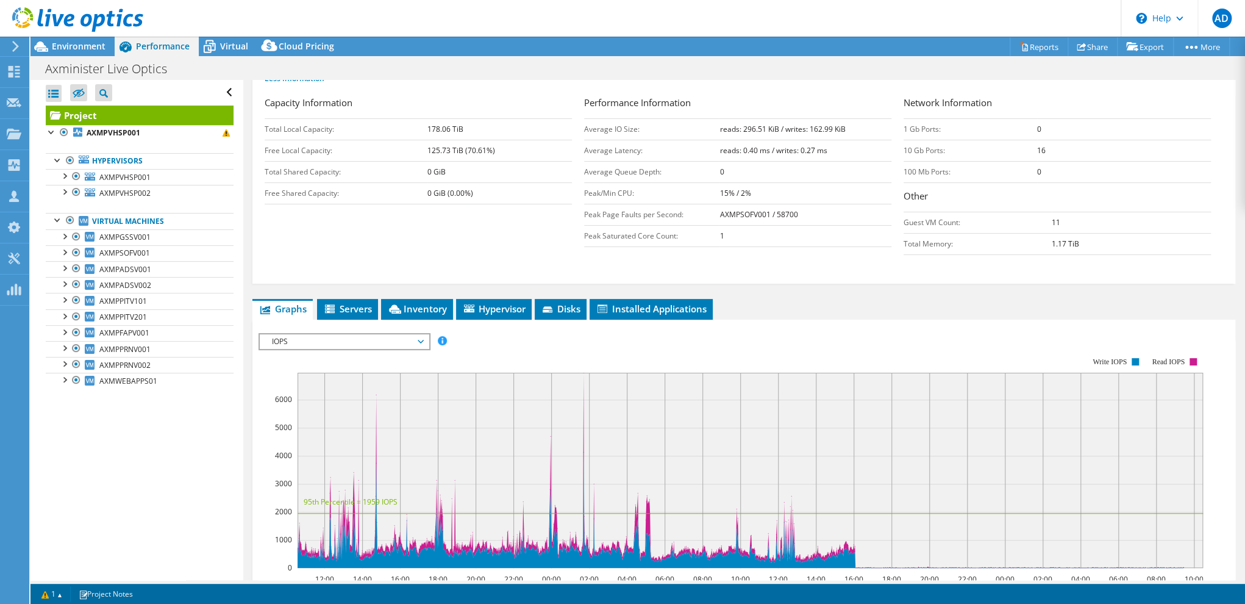
click at [386, 342] on span "IOPS" at bounding box center [344, 341] width 157 height 15
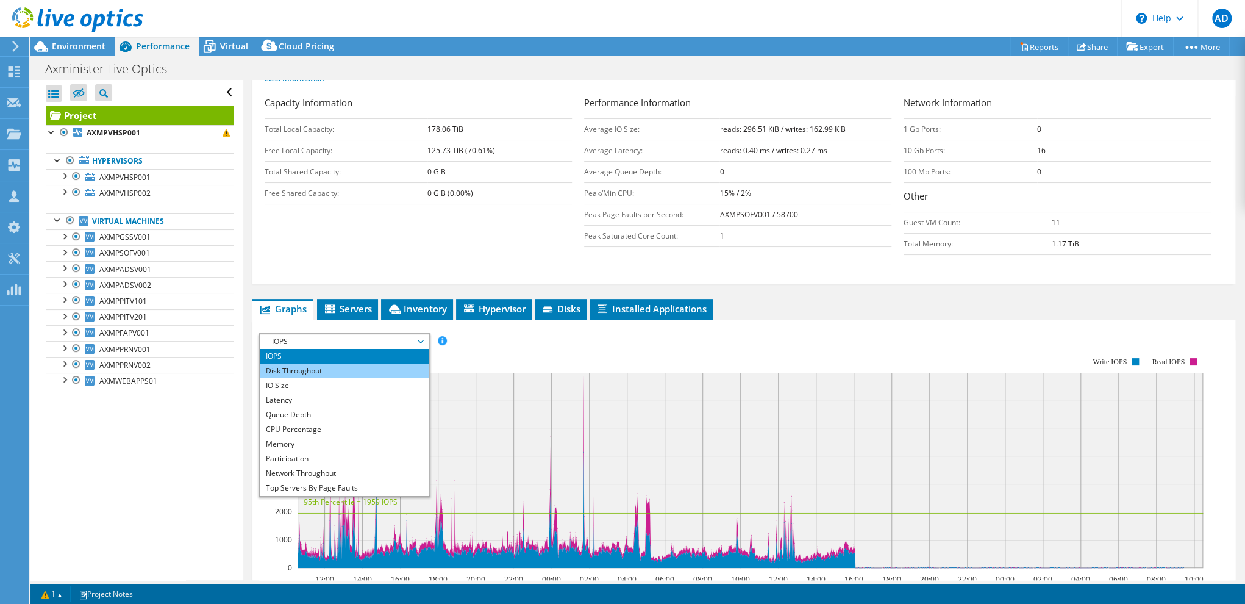
click at [370, 364] on li "Disk Throughput" at bounding box center [344, 371] width 169 height 15
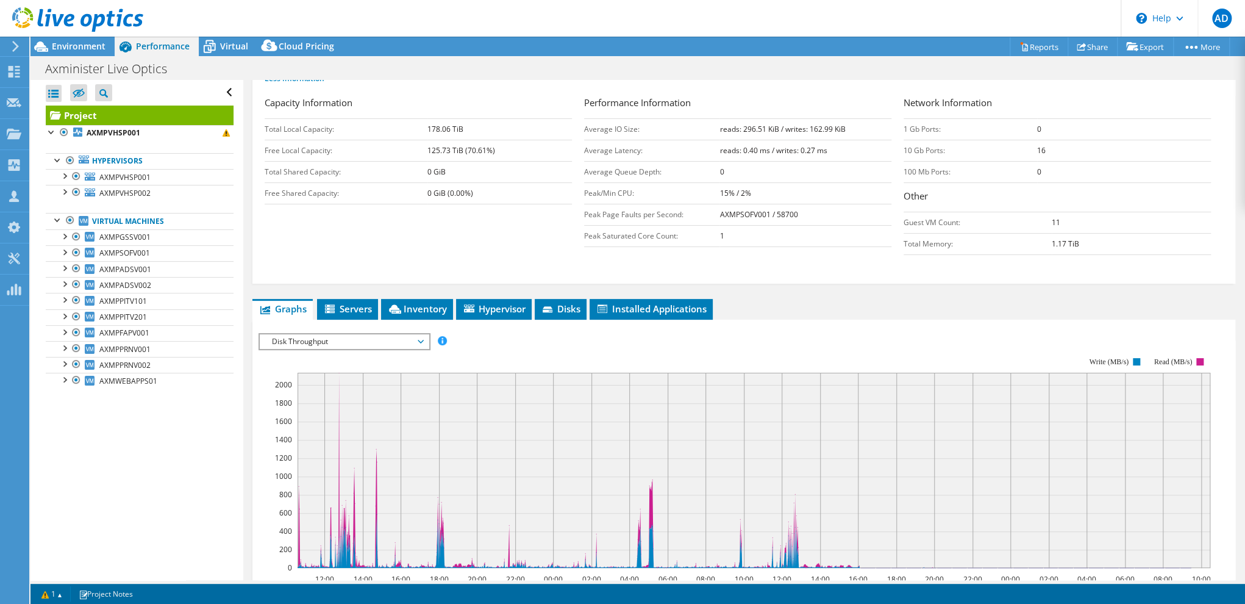
click at [409, 340] on span "Disk Throughput" at bounding box center [344, 341] width 157 height 15
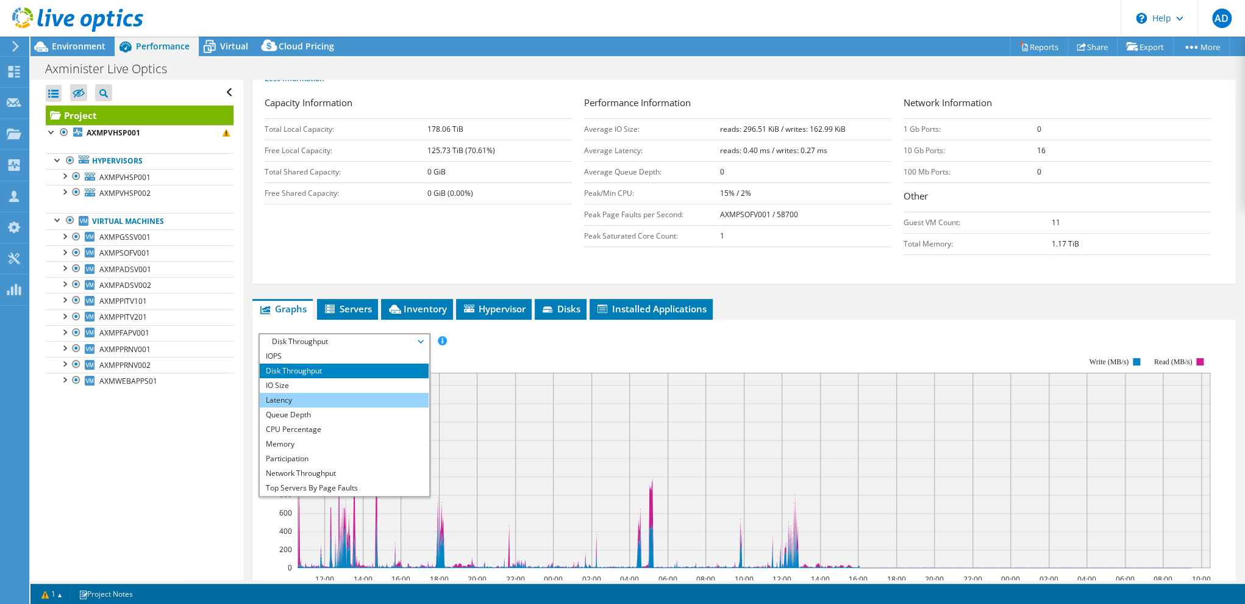
click at [309, 395] on li "Latency" at bounding box center [344, 400] width 169 height 15
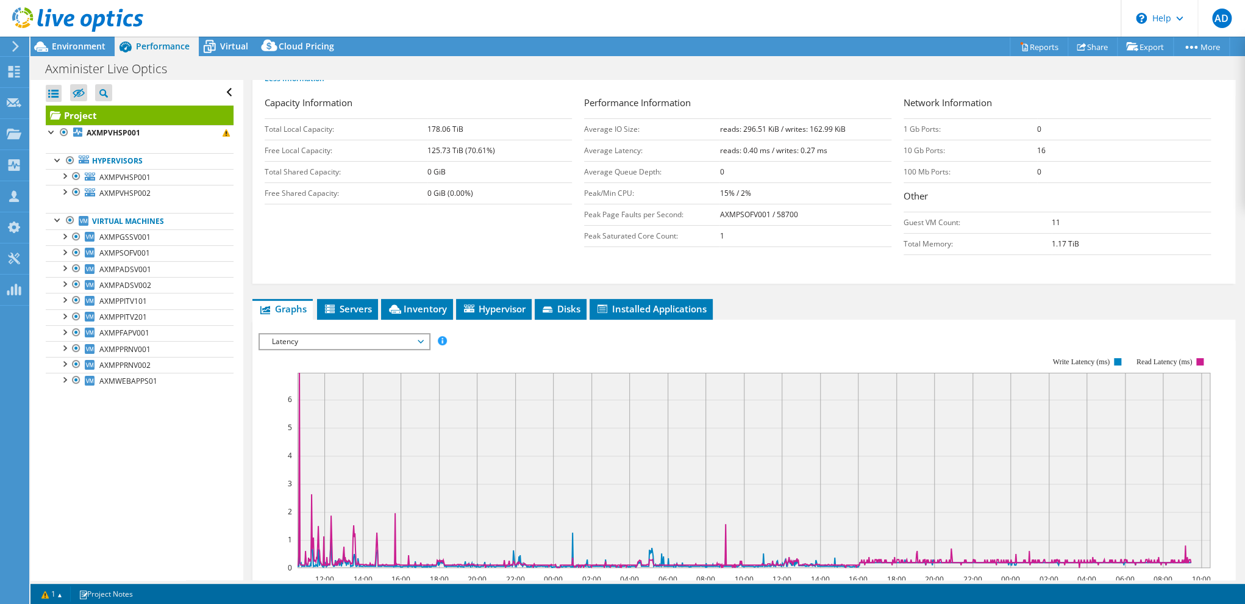
click at [354, 342] on span "Latency" at bounding box center [344, 341] width 157 height 15
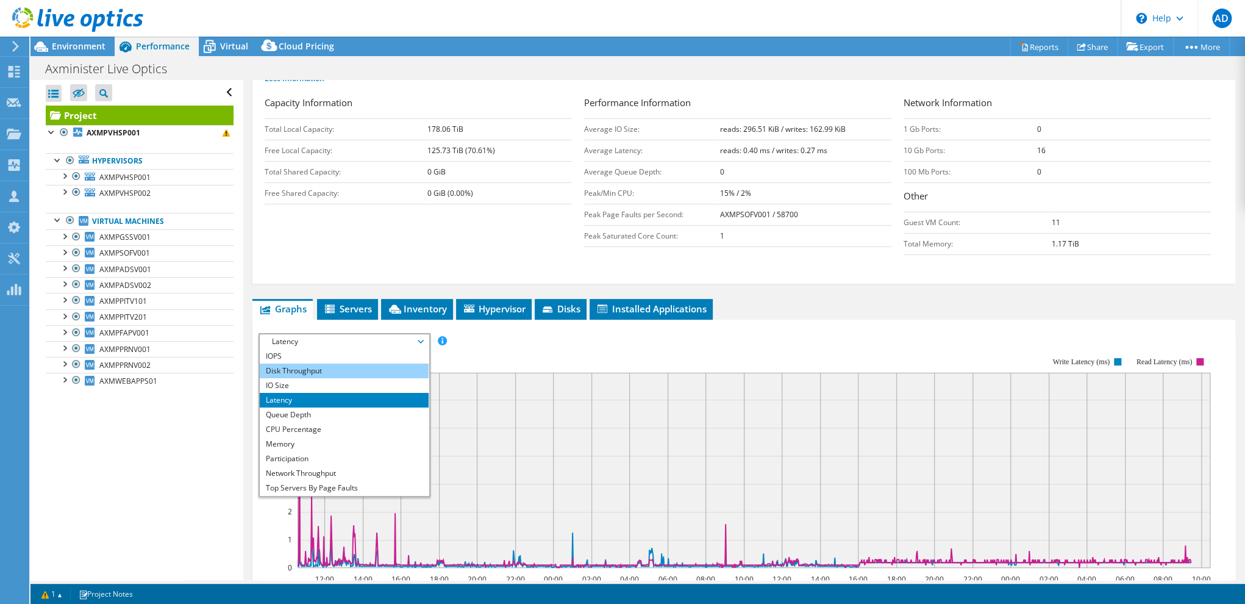
click at [307, 368] on li "Disk Throughput" at bounding box center [344, 371] width 169 height 15
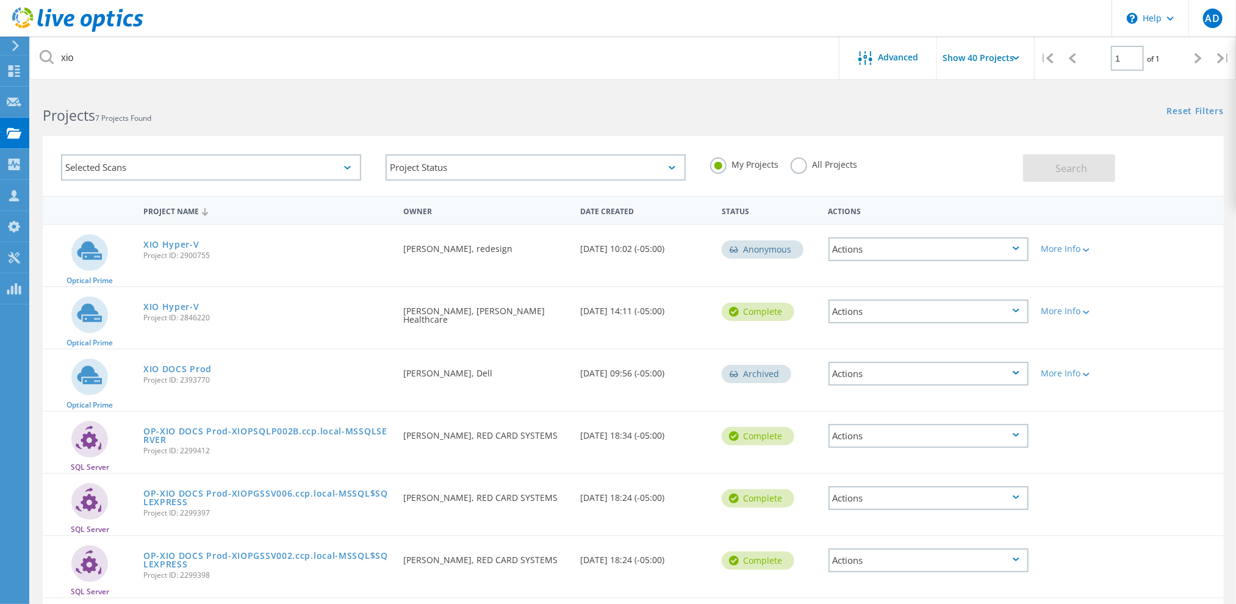
click at [78, 20] on icon at bounding box center [77, 19] width 131 height 25
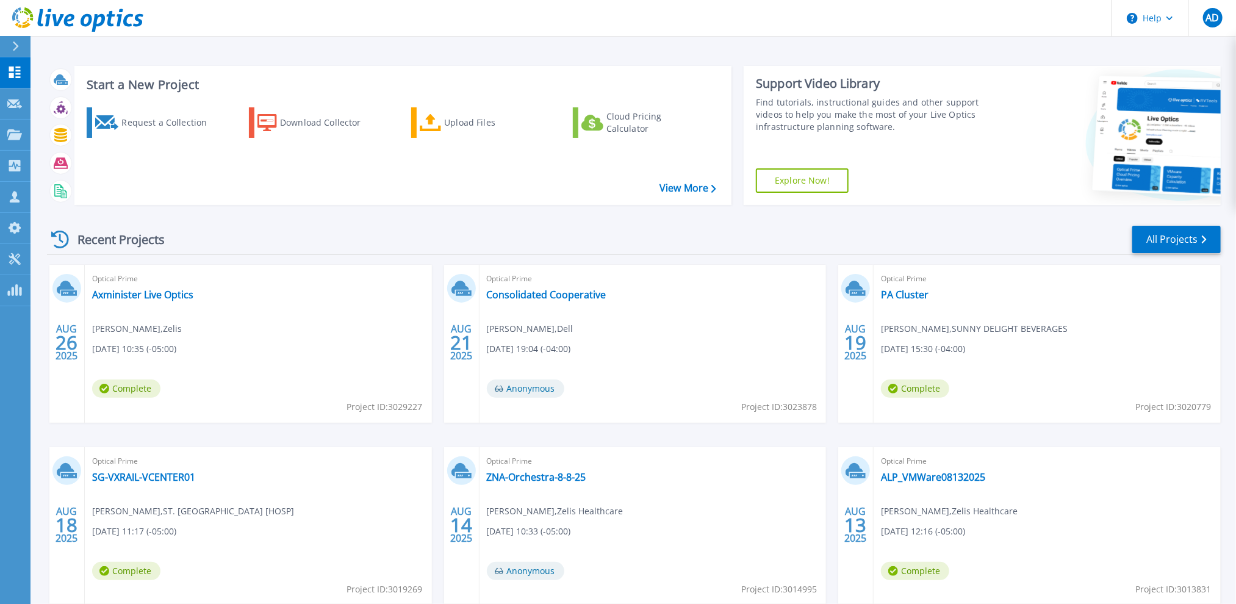
click at [549, 229] on div "Recent Projects All Projects" at bounding box center [634, 239] width 1174 height 30
click at [1162, 238] on link "All Projects" at bounding box center [1176, 239] width 88 height 27
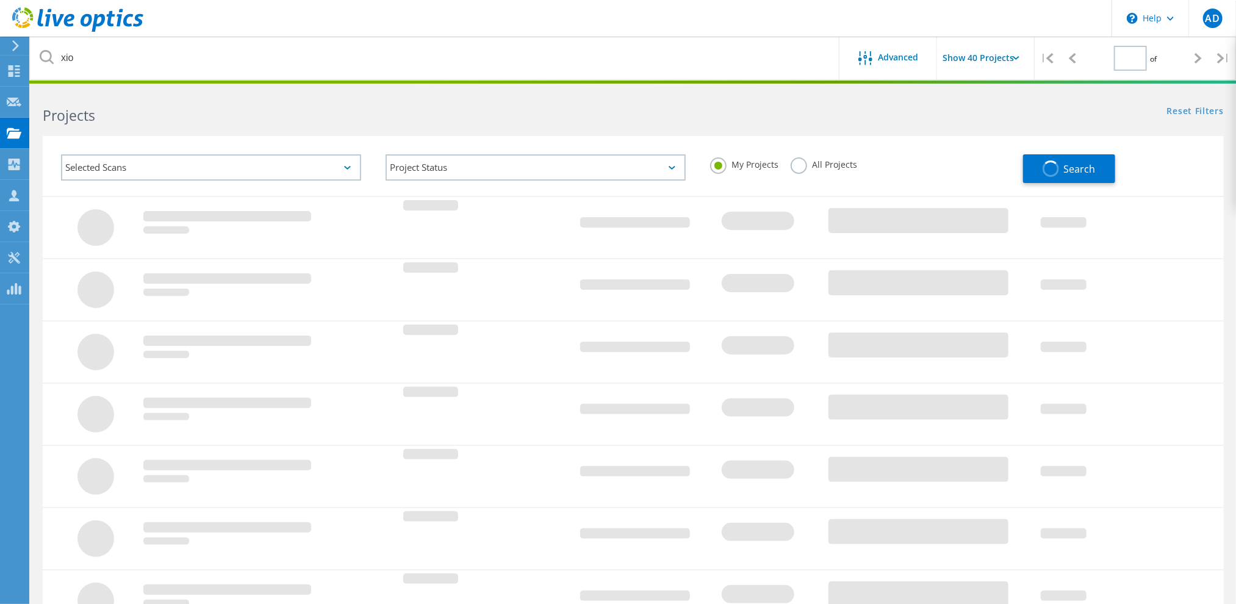
type input "1"
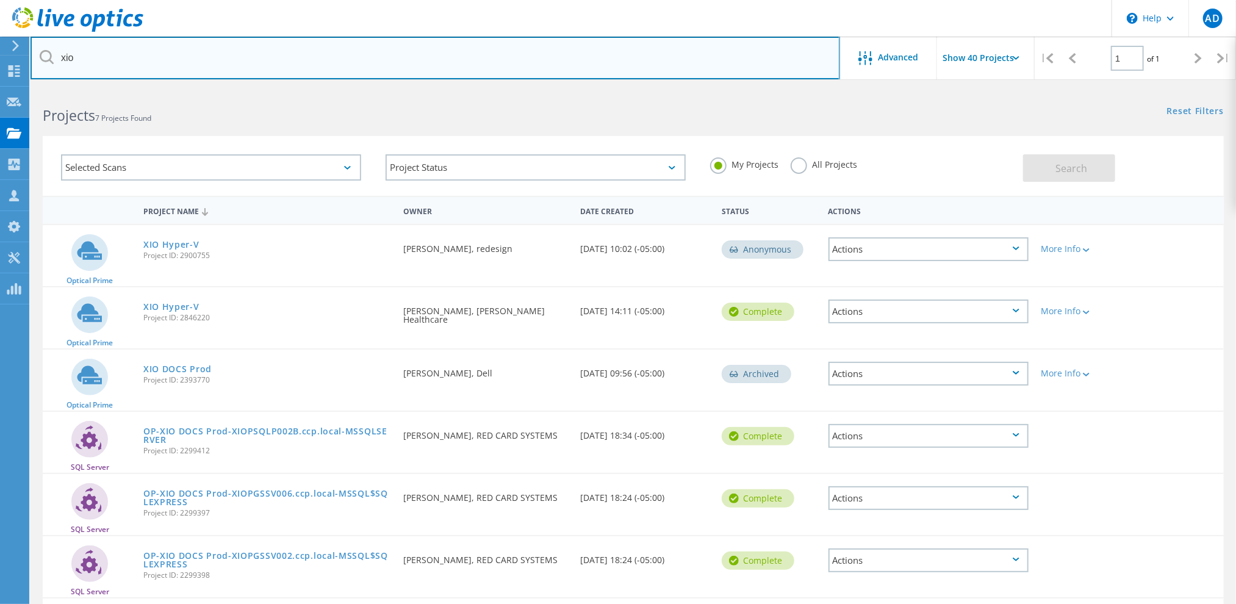
click at [212, 58] on input "xio" at bounding box center [434, 58] width 809 height 43
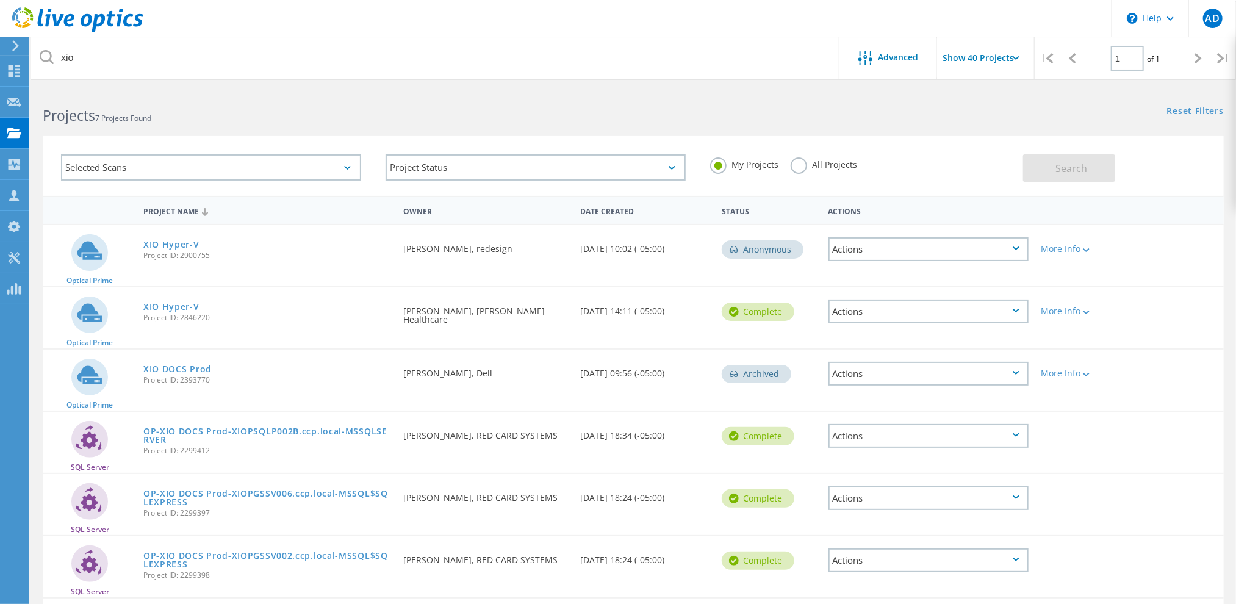
click at [95, 19] on use at bounding box center [77, 19] width 131 height 24
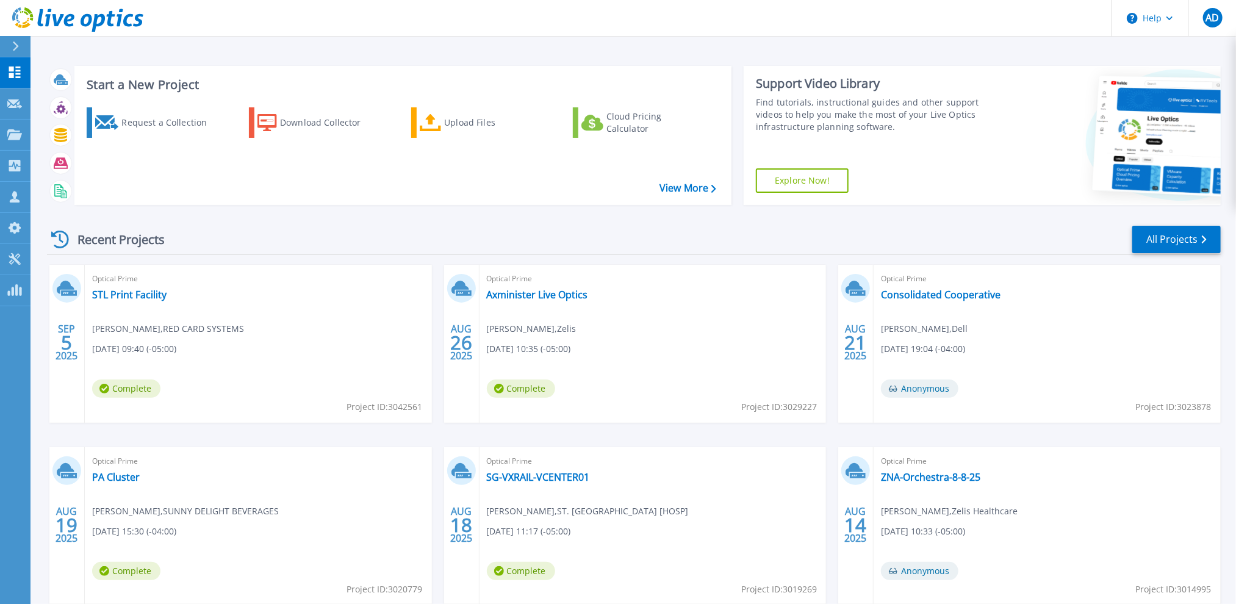
click at [120, 301] on div "Optical Prime STL Print Facility [PERSON_NAME] , RED CARD SYSTEMS [DATE] 09:40 …" at bounding box center [258, 344] width 347 height 158
click at [121, 296] on link "STL Print Facility" at bounding box center [129, 295] width 74 height 12
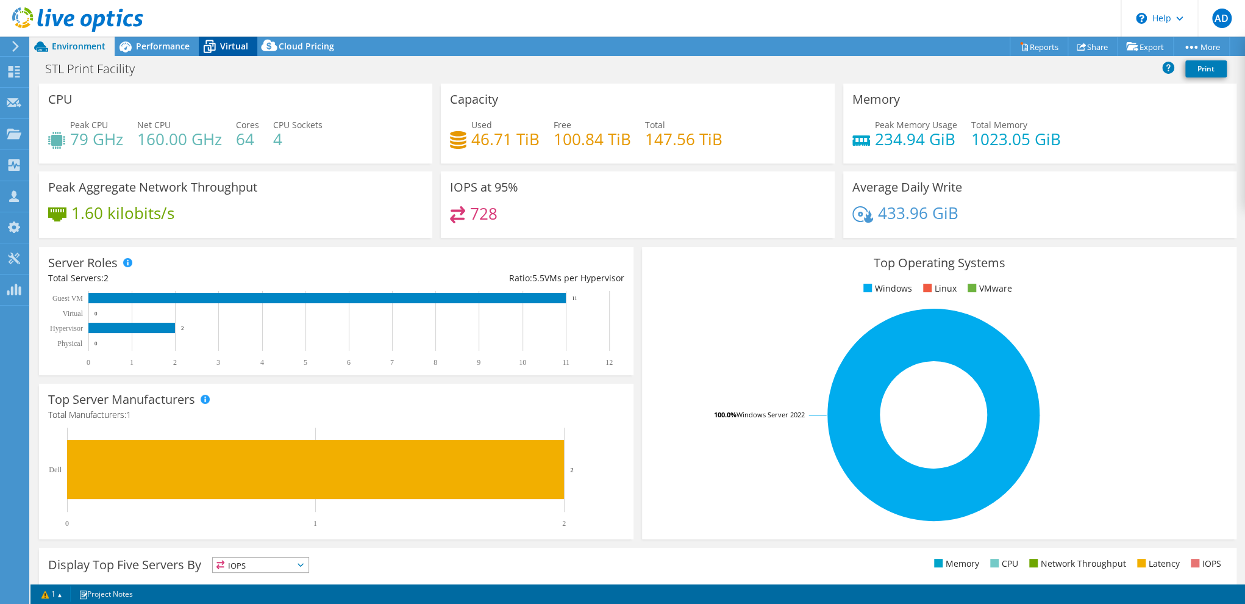
click at [223, 42] on span "Virtual" at bounding box center [234, 46] width 28 height 12
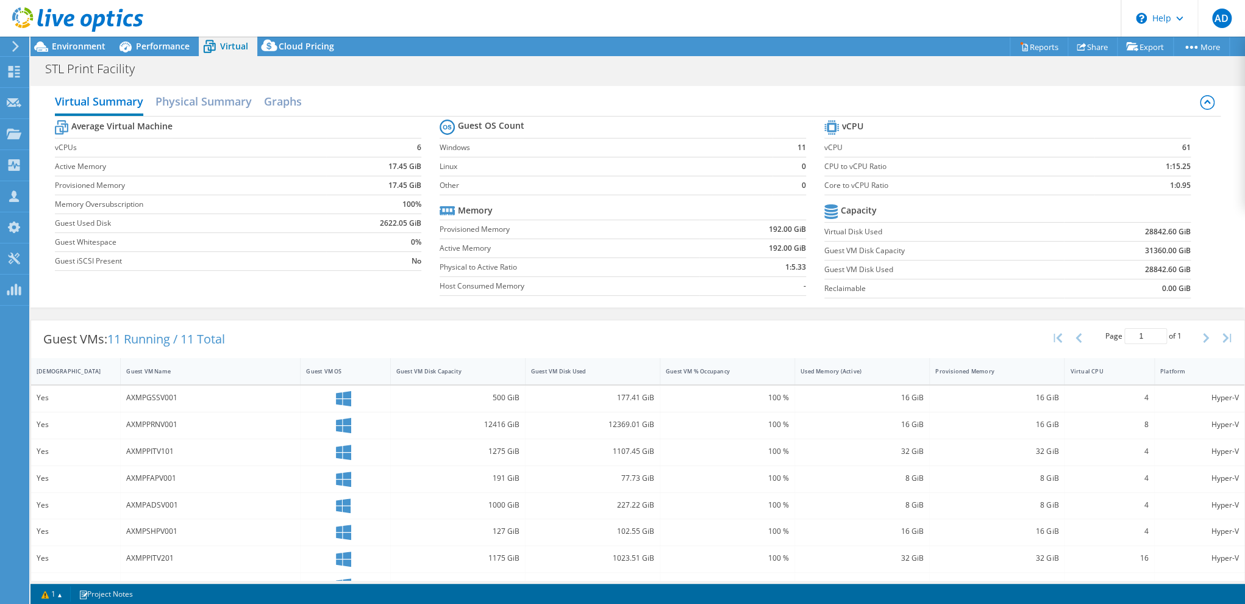
click at [1162, 235] on b "28842.60 GiB" at bounding box center [1168, 232] width 46 height 12
click at [1146, 226] on b "28842.60 GiB" at bounding box center [1168, 232] width 46 height 12
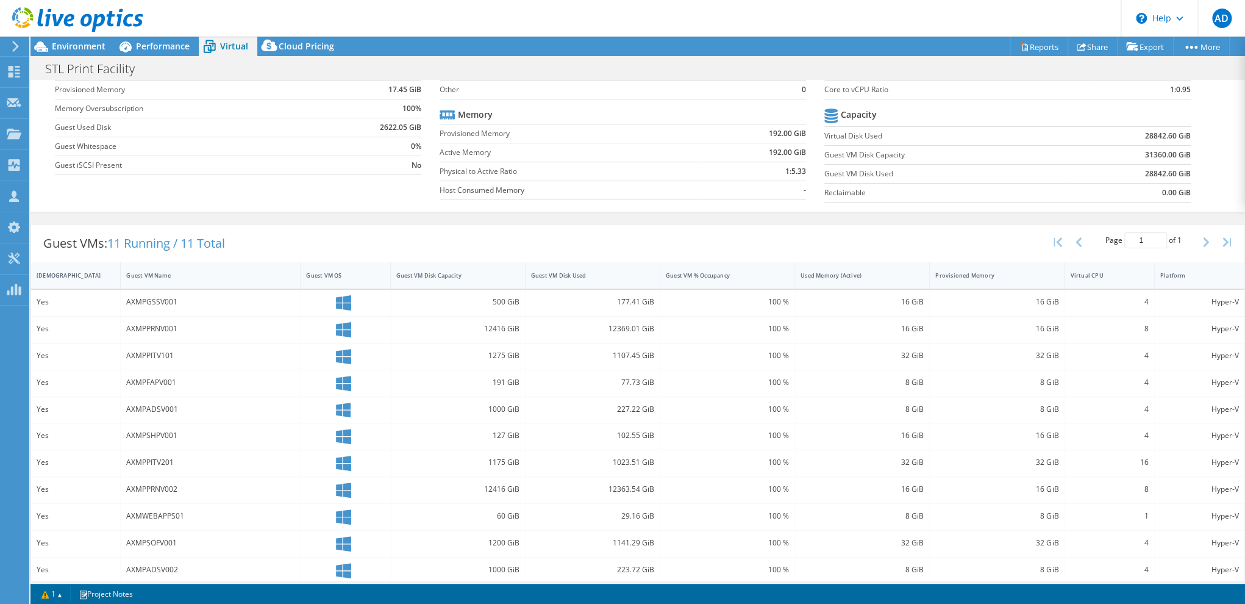
scroll to position [102, 0]
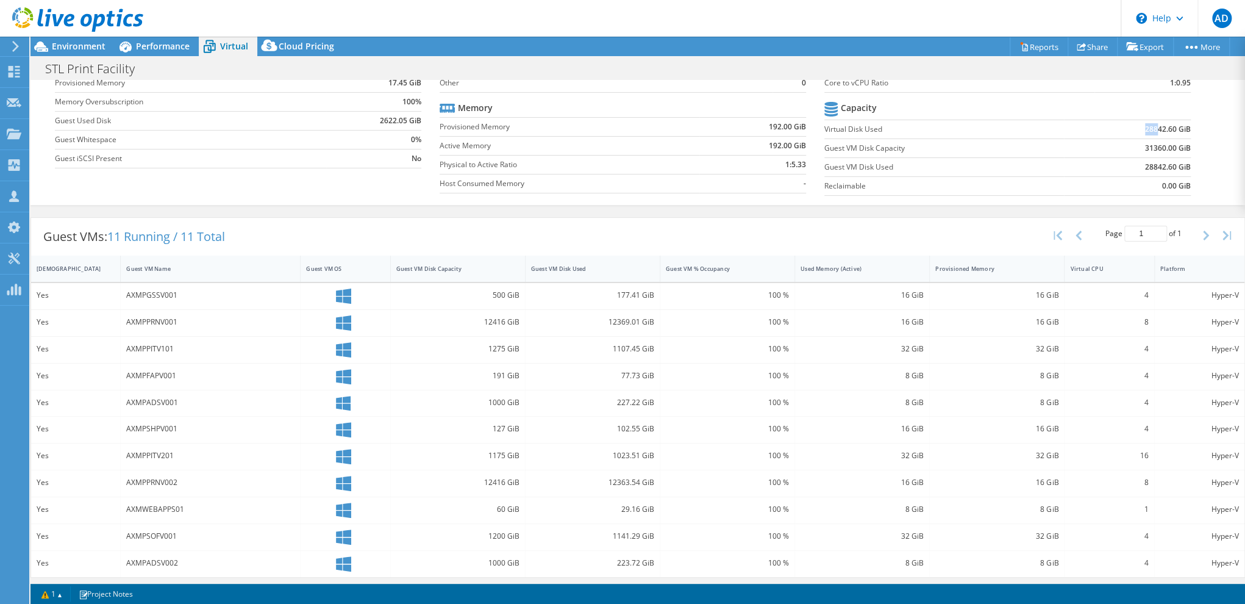
drag, startPoint x: 1134, startPoint y: 128, endPoint x: 1149, endPoint y: 129, distance: 15.3
click at [1149, 129] on td "28842.60 GiB" at bounding box center [1127, 129] width 127 height 19
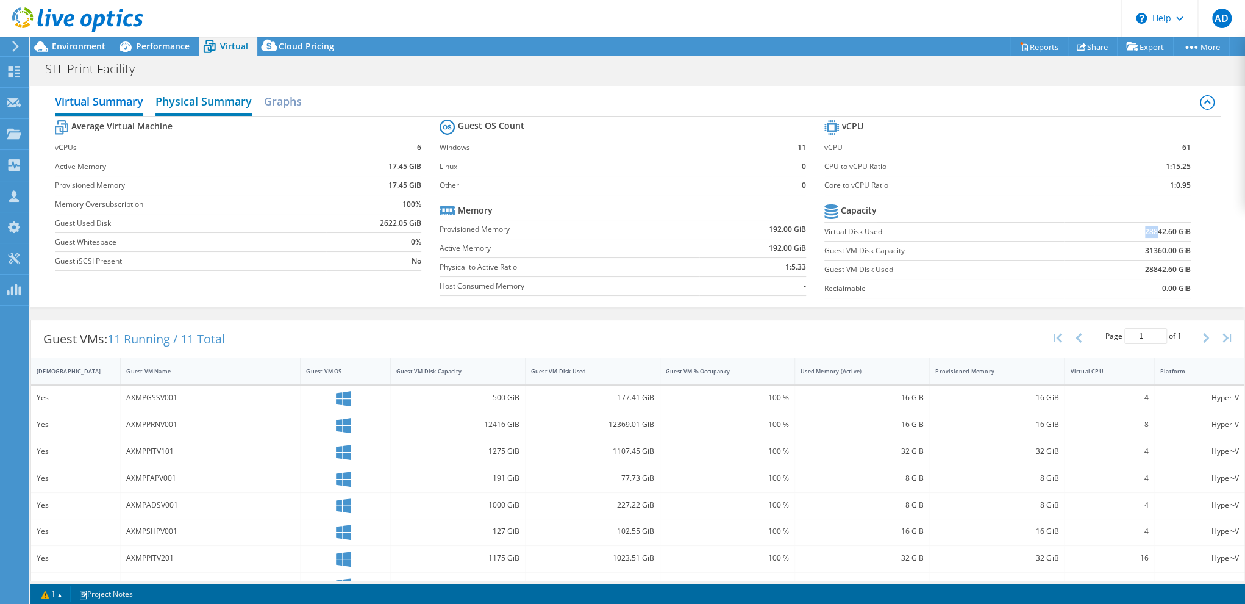
scroll to position [0, 0]
click at [73, 41] on span "Environment" at bounding box center [79, 46] width 54 height 12
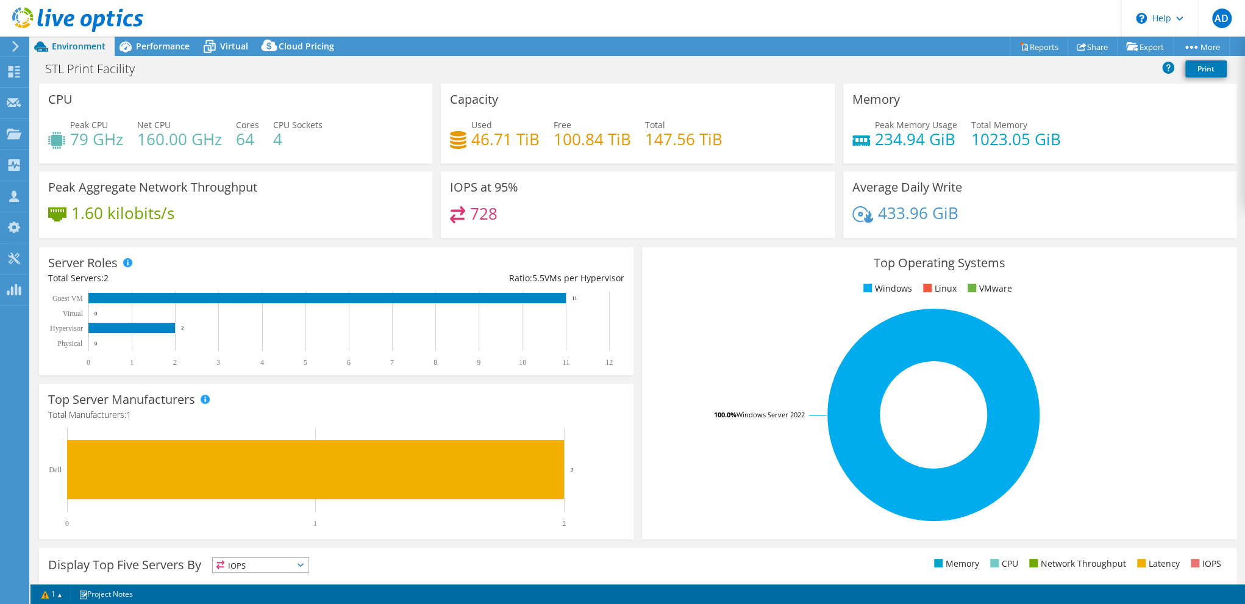
click at [568, 134] on h4 "100.84 TiB" at bounding box center [592, 138] width 77 height 13
click at [148, 45] on span "Performance" at bounding box center [163, 46] width 54 height 12
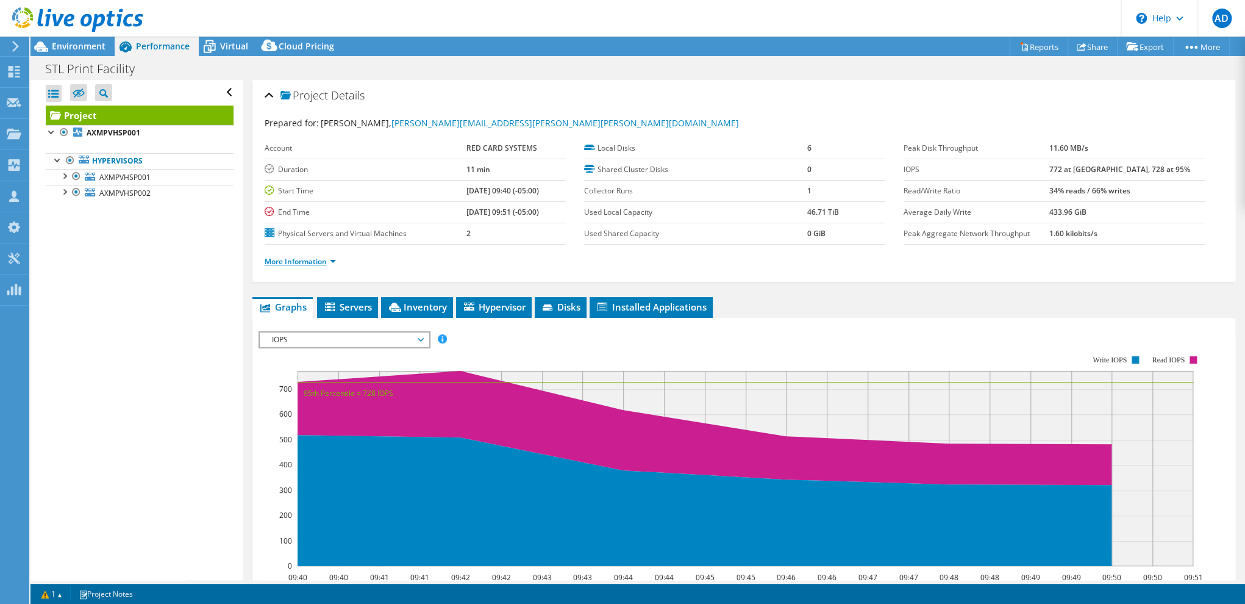
click at [316, 260] on link "More Information" at bounding box center [300, 261] width 71 height 10
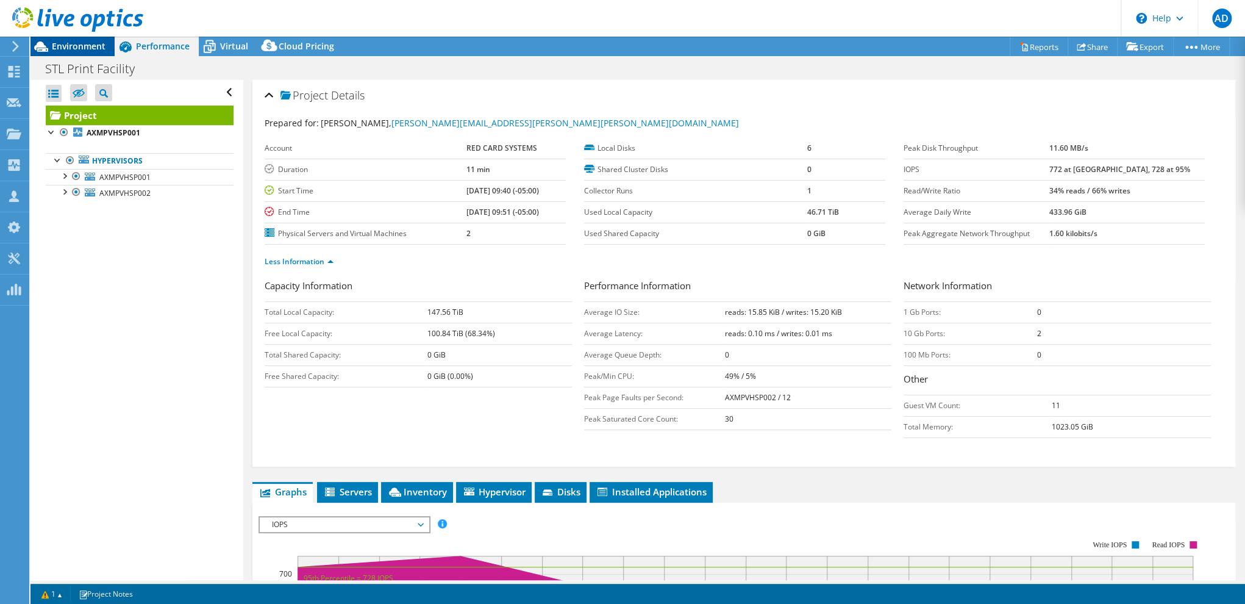
click at [88, 43] on span "Environment" at bounding box center [79, 46] width 54 height 12
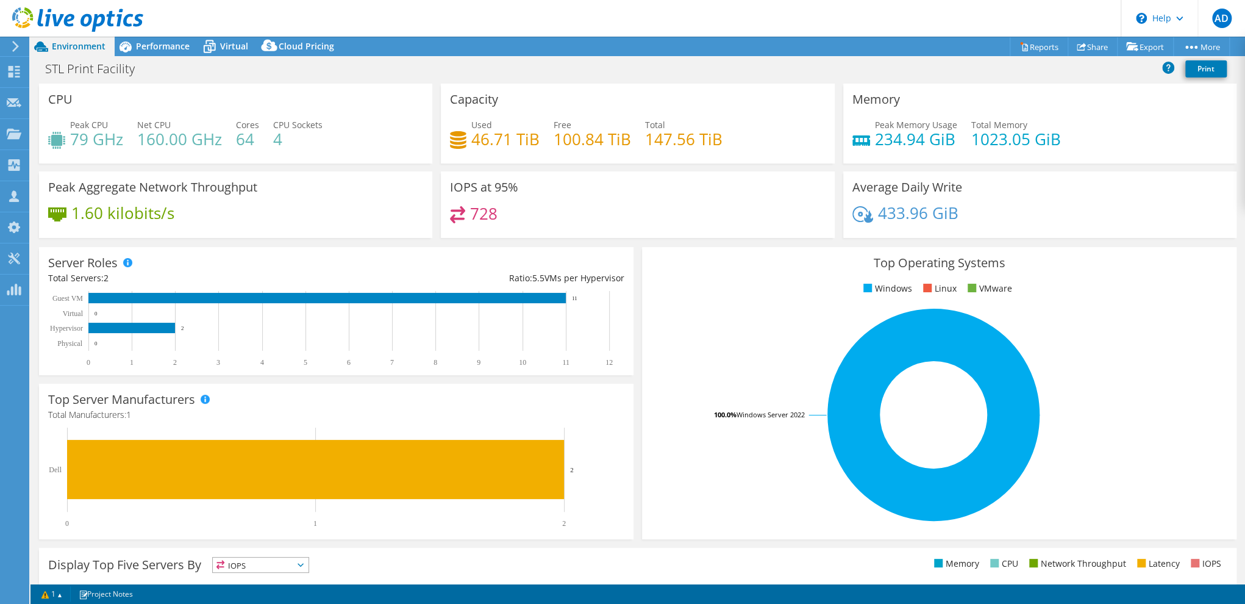
click at [561, 185] on div "IOPS at 95% 728" at bounding box center [637, 204] width 393 height 66
click at [181, 46] on span "Performance" at bounding box center [163, 46] width 54 height 12
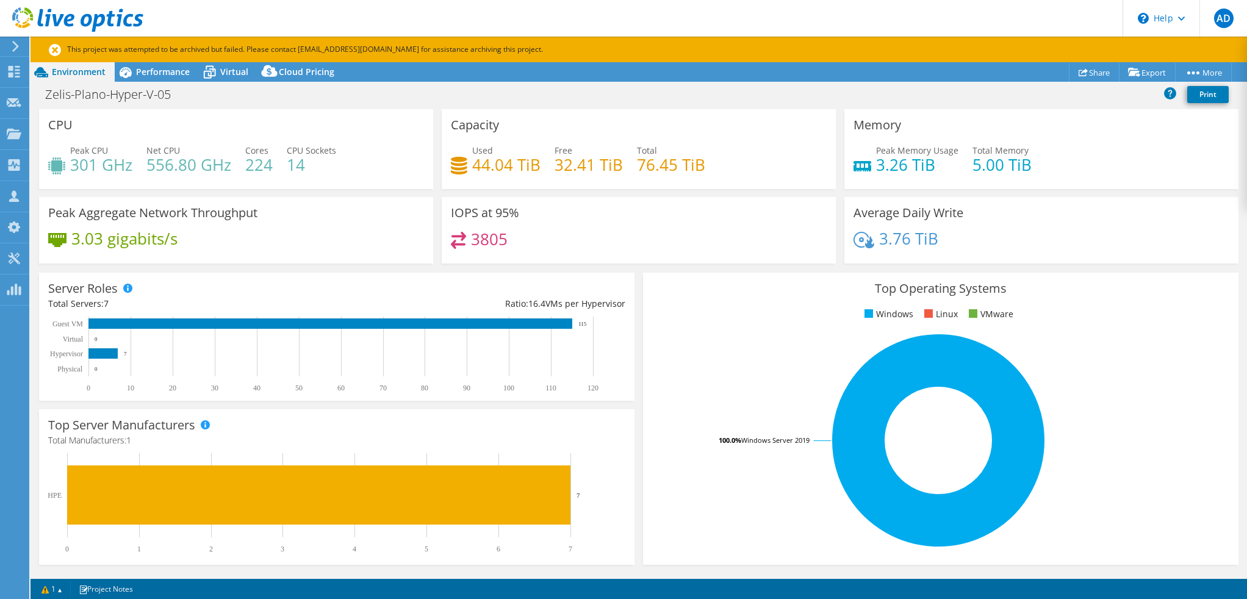
select select "USD"
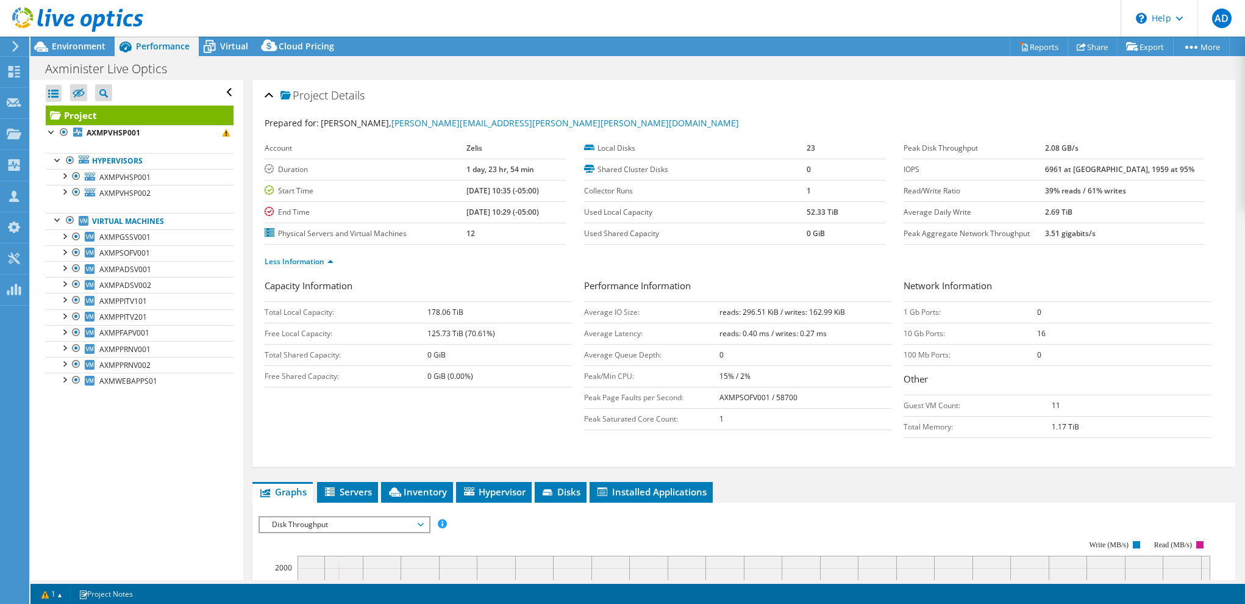
select select "USD"
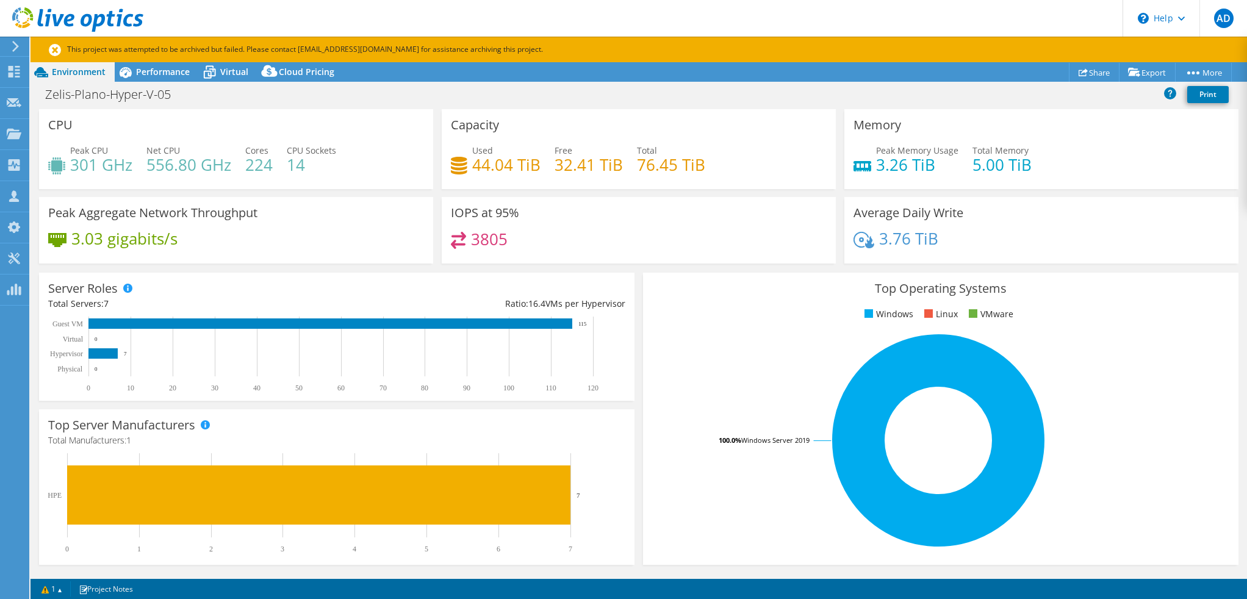
select select "USD"
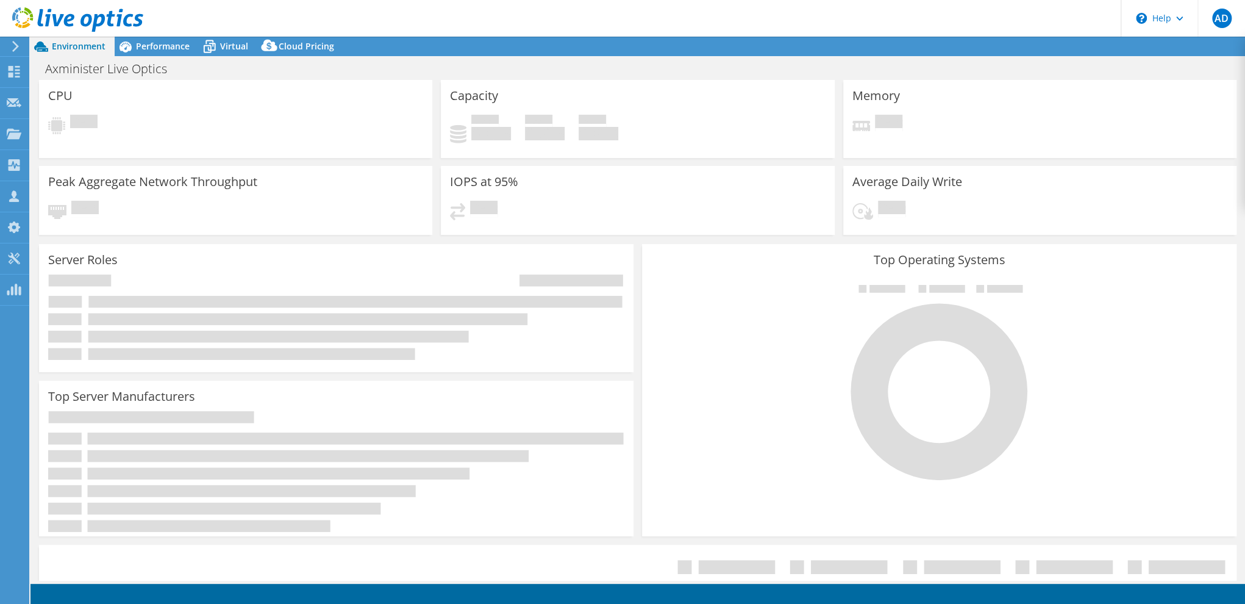
select select "USD"
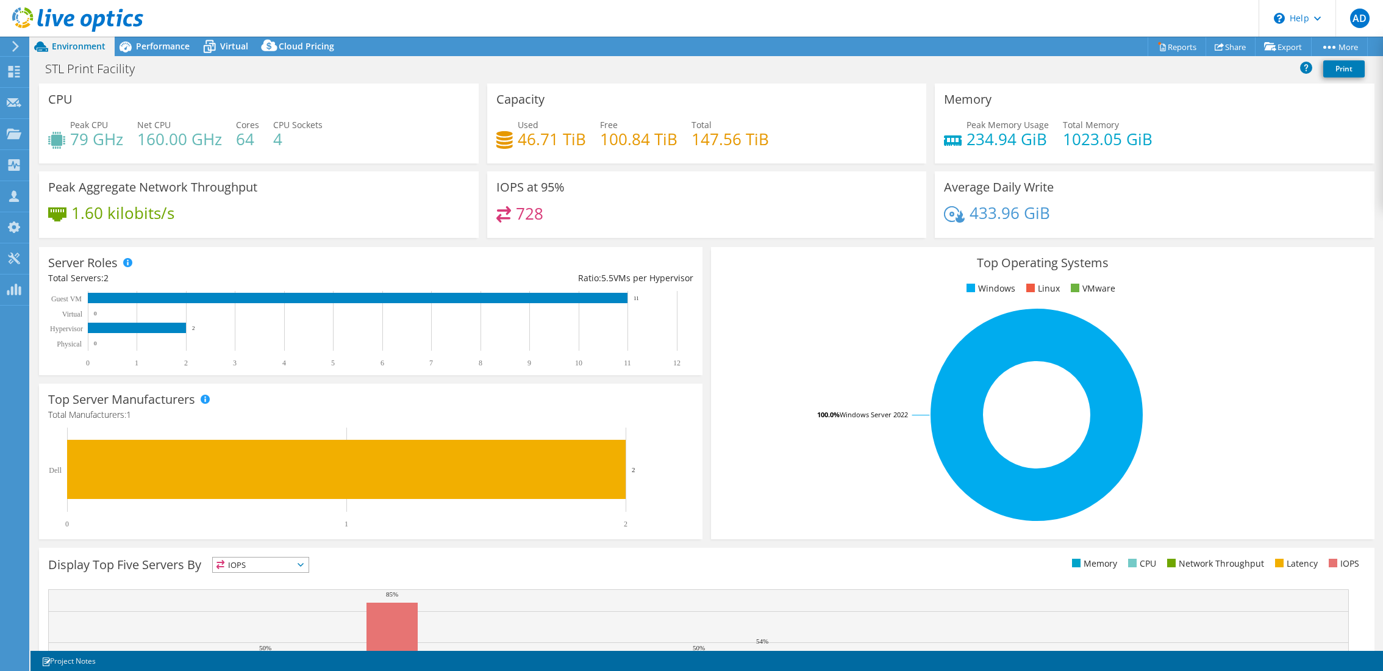
select select "USD"
